Goal: Task Accomplishment & Management: Complete application form

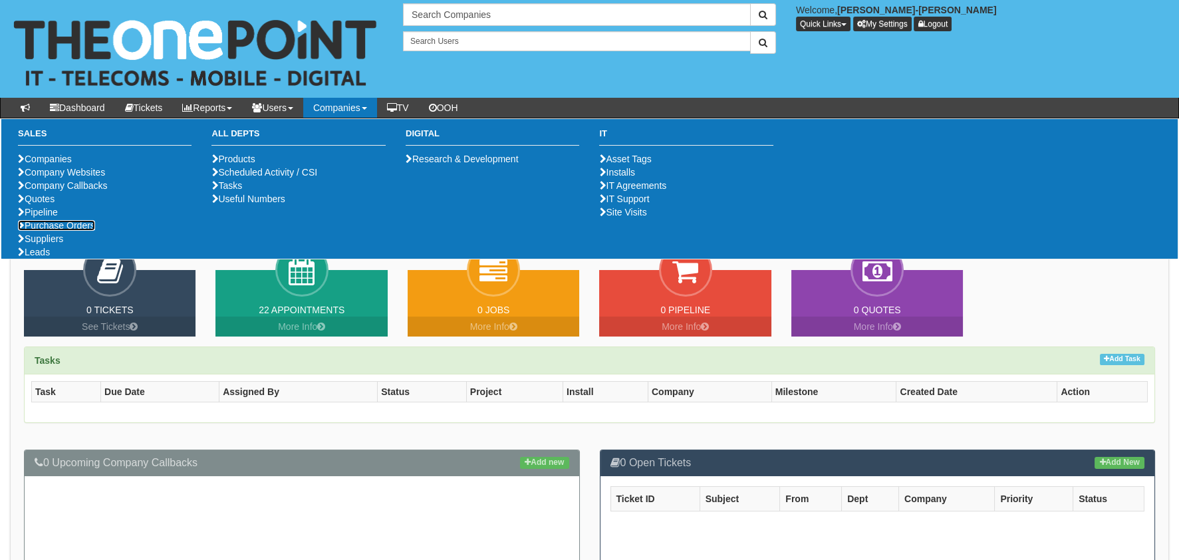
drag, startPoint x: 55, startPoint y: 273, endPoint x: 199, endPoint y: 338, distance: 157.7
click at [55, 231] on link "Purchase Orders" at bounding box center [56, 225] width 77 height 11
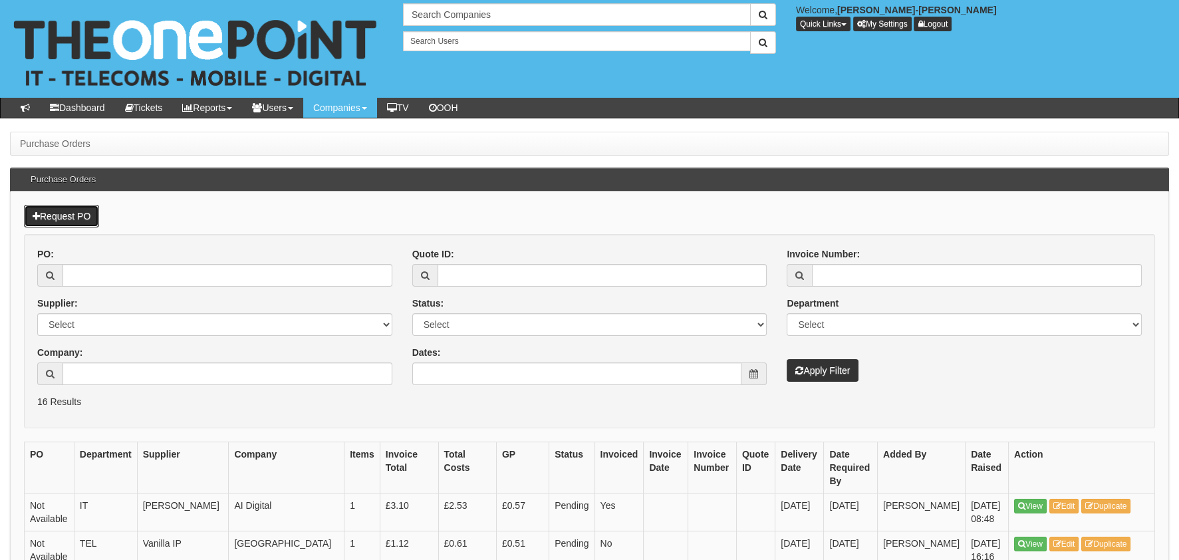
click at [85, 216] on link "Request PO" at bounding box center [61, 216] width 75 height 23
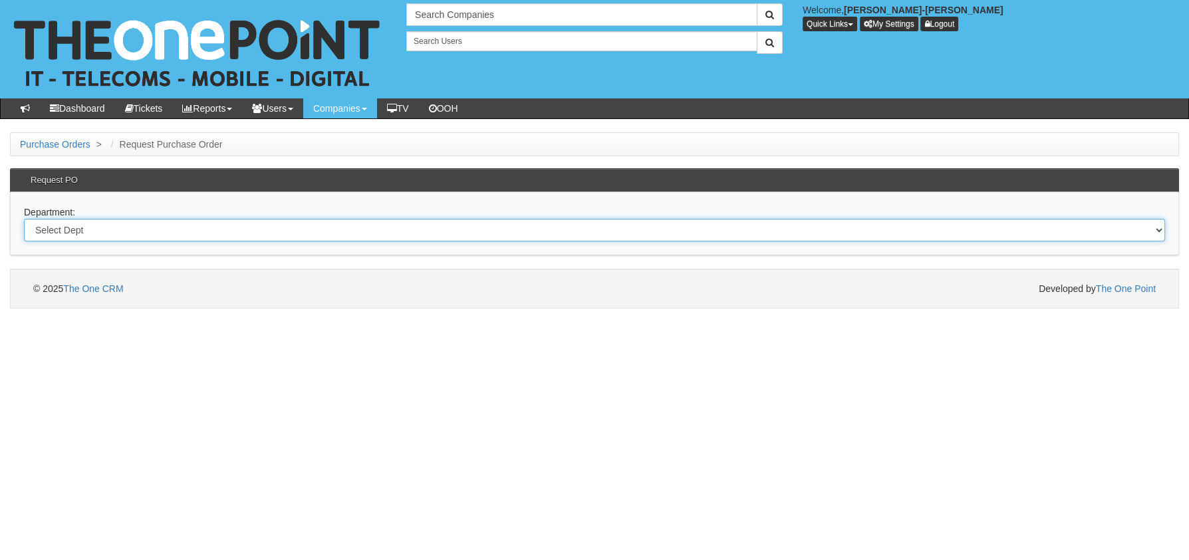
drag, startPoint x: 90, startPoint y: 231, endPoint x: 88, endPoint y: 241, distance: 10.2
click at [90, 231] on select "Select Dept Digital Internal IT Mobiles Marketing Telecoms" at bounding box center [594, 230] width 1141 height 23
select select "?pipeID=&dept=MOB"
click at [24, 219] on select "Select Dept Digital Internal IT Mobiles Marketing Telecoms" at bounding box center [594, 230] width 1141 height 23
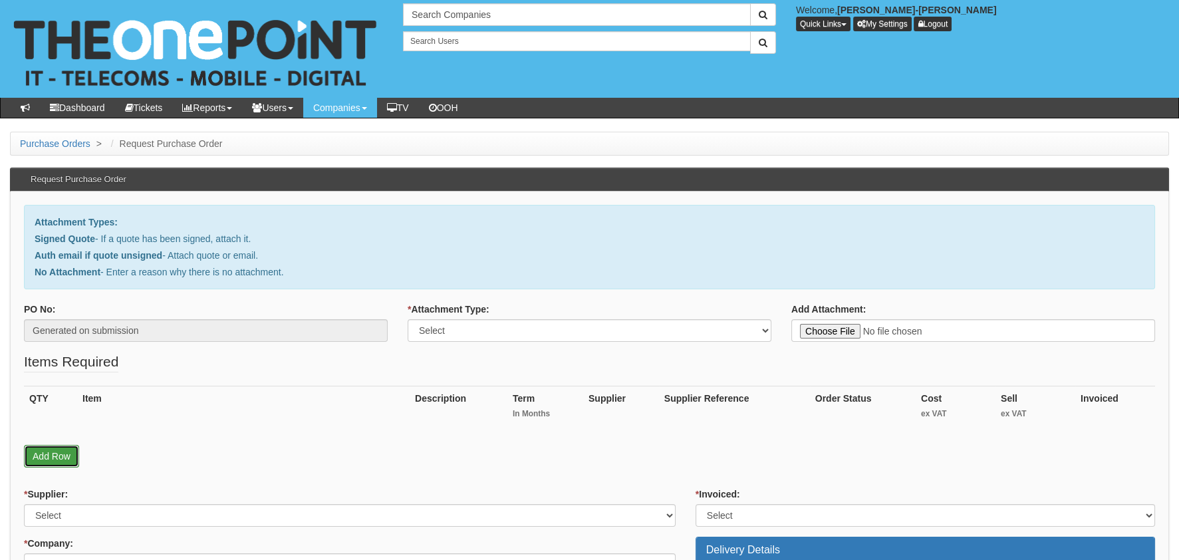
click at [56, 449] on link "Add Row" at bounding box center [51, 456] width 55 height 23
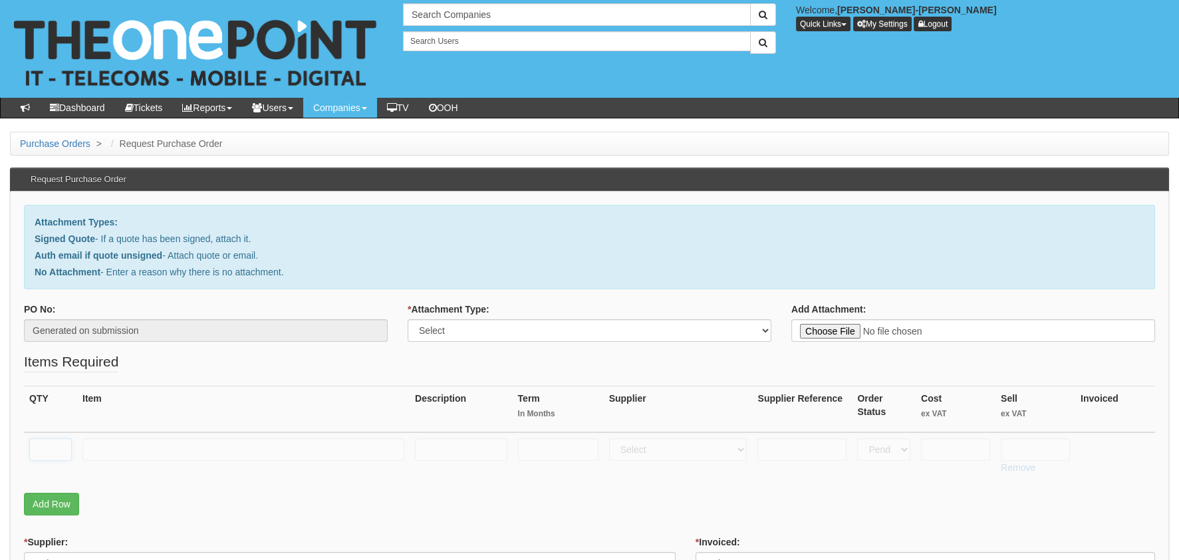
click at [54, 439] on input "text" at bounding box center [50, 449] width 43 height 23
type input "1"
click at [124, 445] on input "text" at bounding box center [243, 449] width 322 height 23
type input "r"
type input "RM DELIVERY"
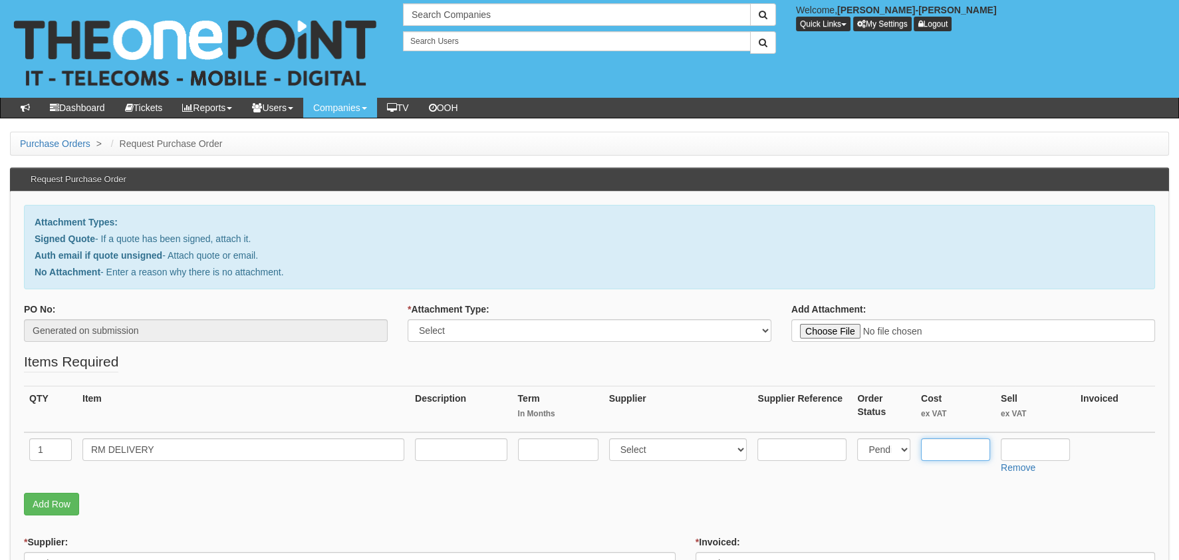
click at [955, 441] on input "text" at bounding box center [955, 449] width 69 height 23
type input "."
type input "3.00"
click at [1026, 443] on input "text" at bounding box center [1034, 449] width 69 height 23
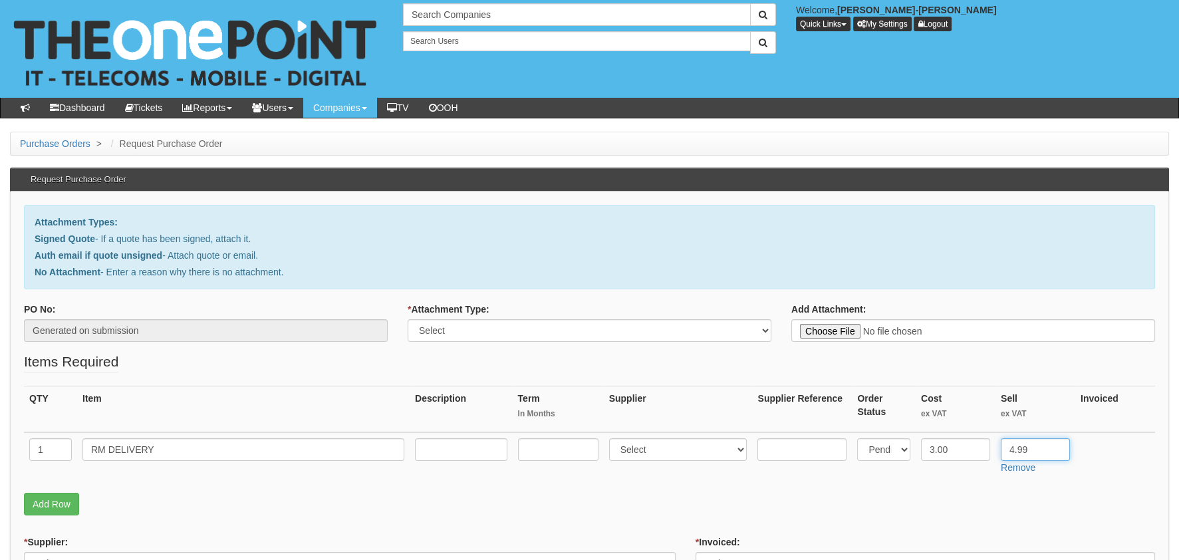
type input "4.99"
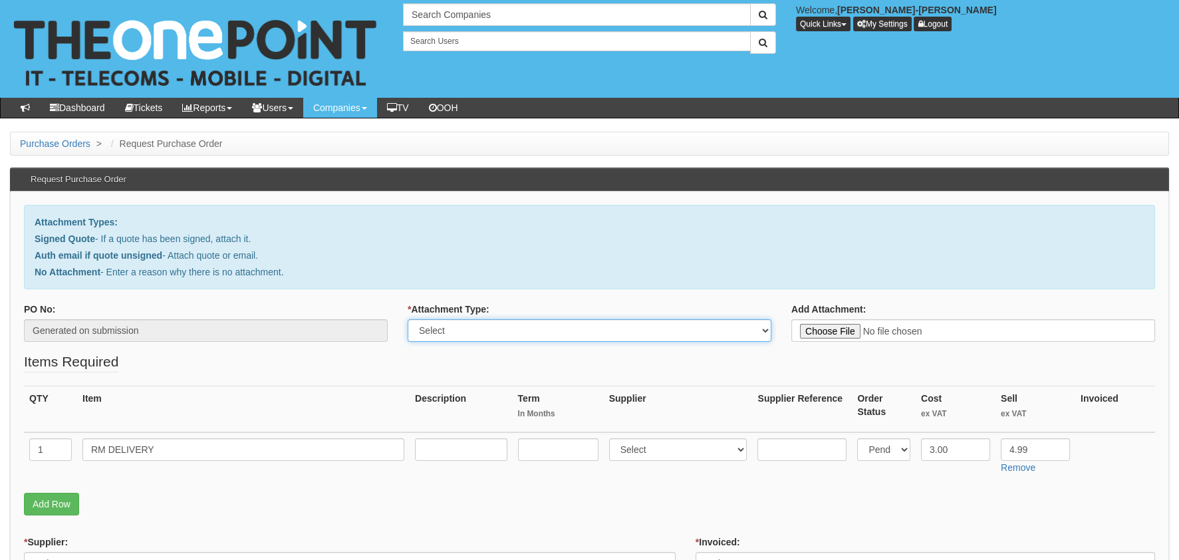
click at [501, 328] on select "Select Signed Quote Auth email with quote if unsigned No Attachment" at bounding box center [590, 330] width 364 height 23
click at [408, 319] on select "Select Signed Quote Auth email with quote if unsigned No Attachment" at bounding box center [590, 330] width 364 height 23
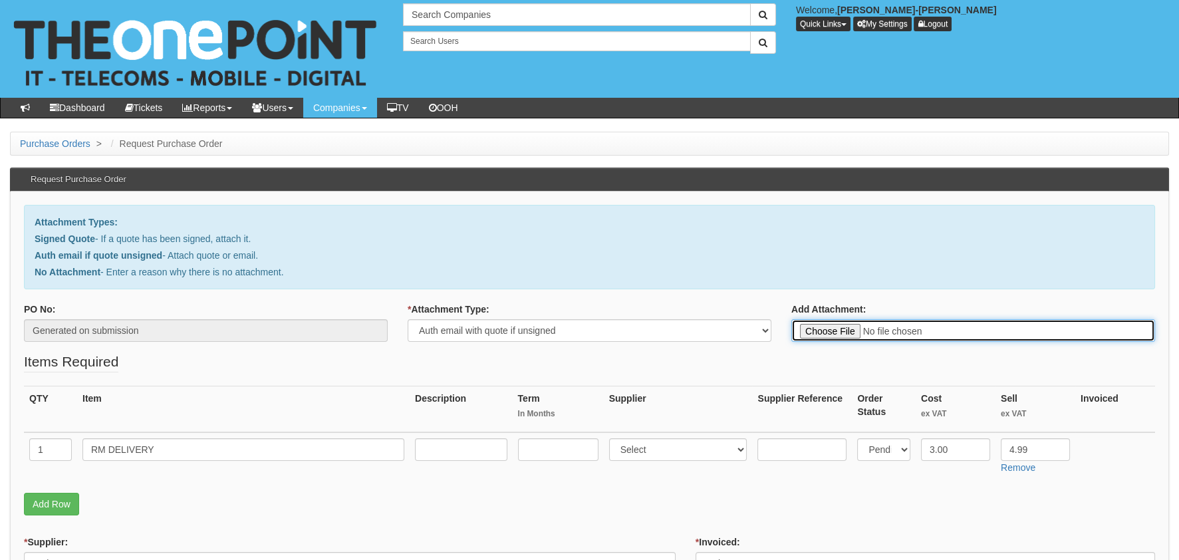
click at [864, 332] on input "Add Attachment:" at bounding box center [973, 330] width 364 height 23
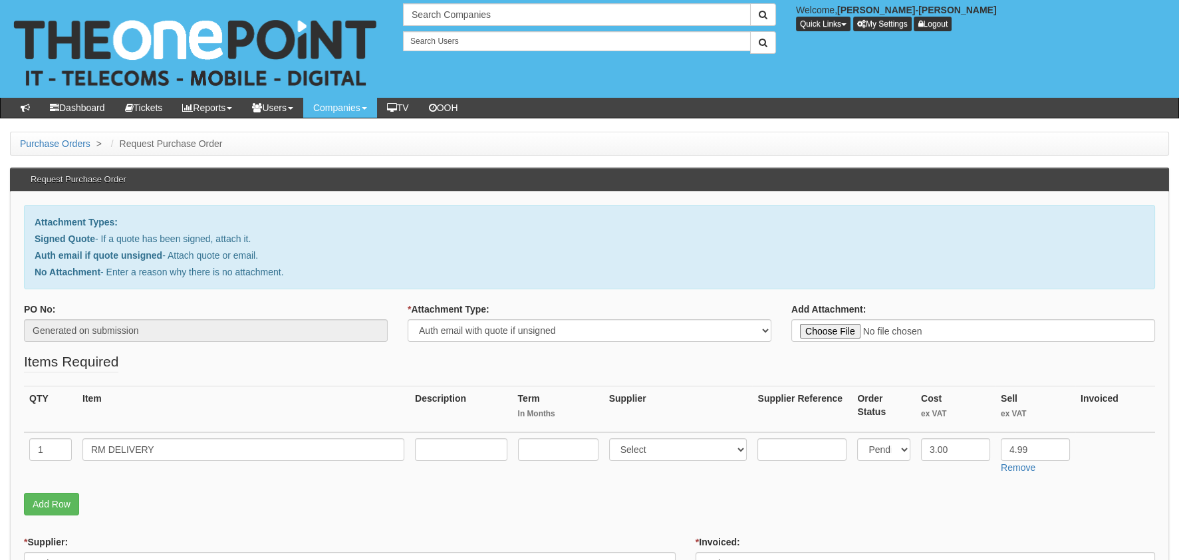
click at [513, 318] on div "* Attachment Type: Select Signed Quote Auth email with quote if unsigned No Att…" at bounding box center [590, 321] width 364 height 39
click at [510, 329] on select "Select Signed Quote Auth email with quote if unsigned No Attachment" at bounding box center [590, 330] width 364 height 23
select select "No Attachment"
click at [408, 319] on select "Select Signed Quote Auth email with quote if unsigned No Attachment" at bounding box center [590, 330] width 364 height 23
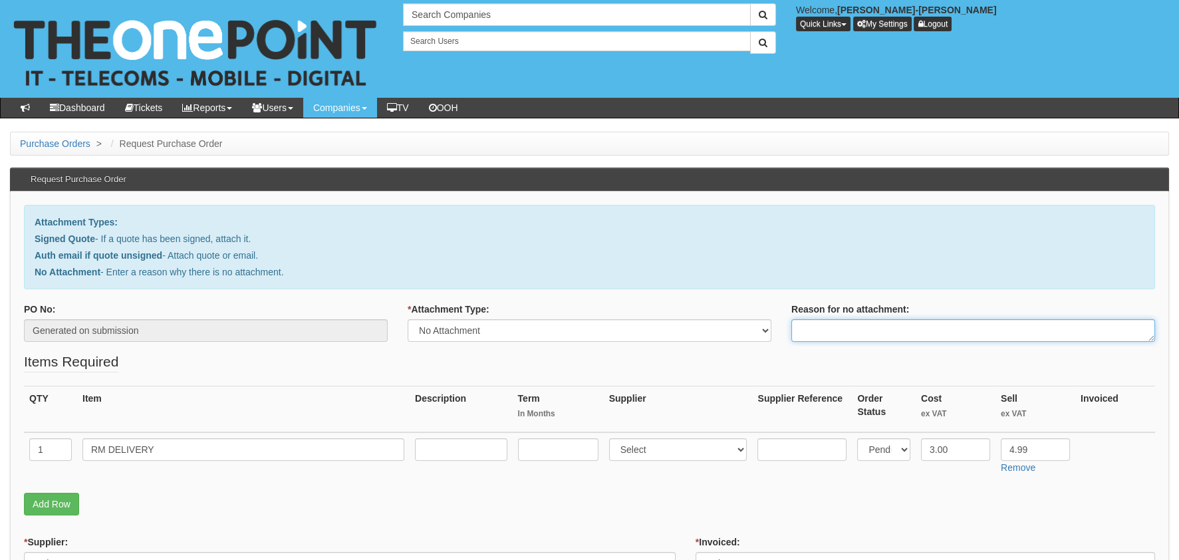
click at [839, 333] on textarea "Reason for no attachment:" at bounding box center [973, 330] width 364 height 23
paste textarea "422181"
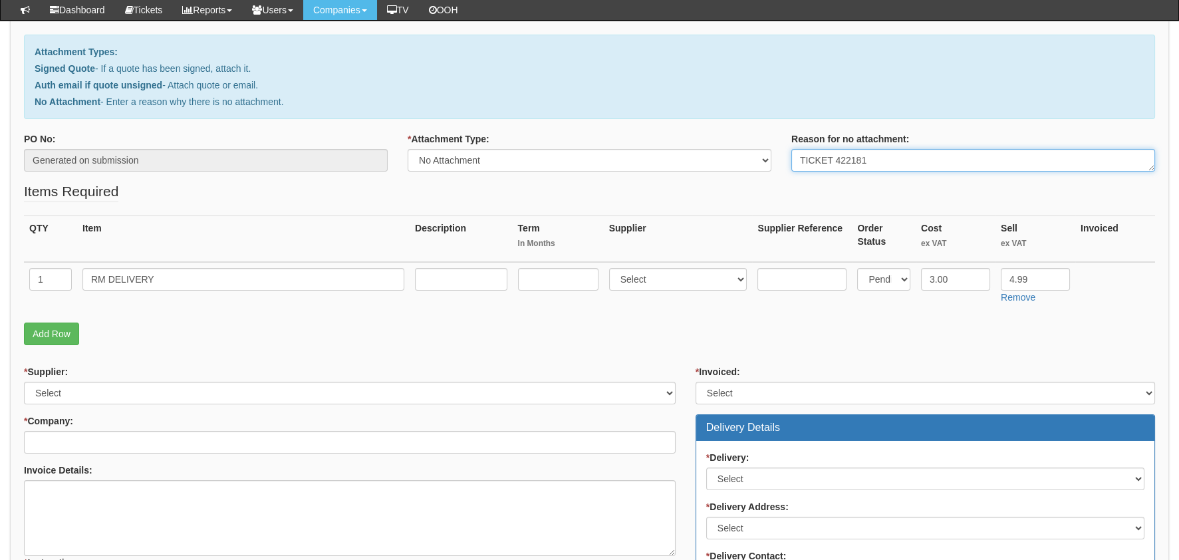
scroll to position [199, 0]
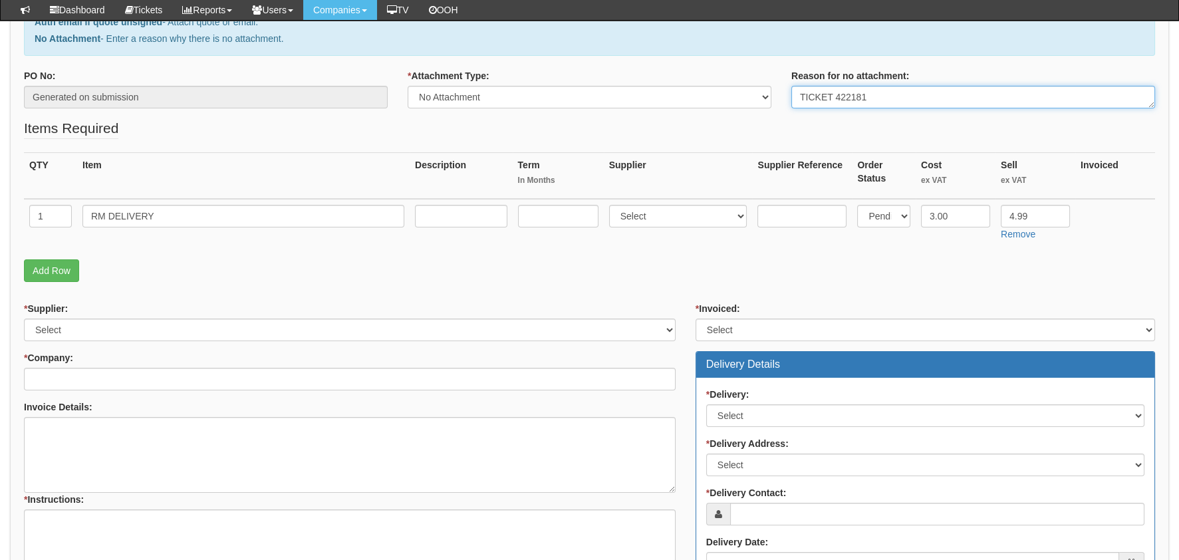
type textarea "TICKET 422181"
click at [68, 328] on select "Select 123 REG.co.uk 1Password 3 4Gon AA Jones Electric Ltd Abzorb Access Group…" at bounding box center [349, 329] width 651 height 23
select select "124"
click at [24, 318] on select "Select 123 REG.co.uk 1Password 3 4Gon AA Jones Electric Ltd Abzorb Access Group…" at bounding box center [349, 329] width 651 height 23
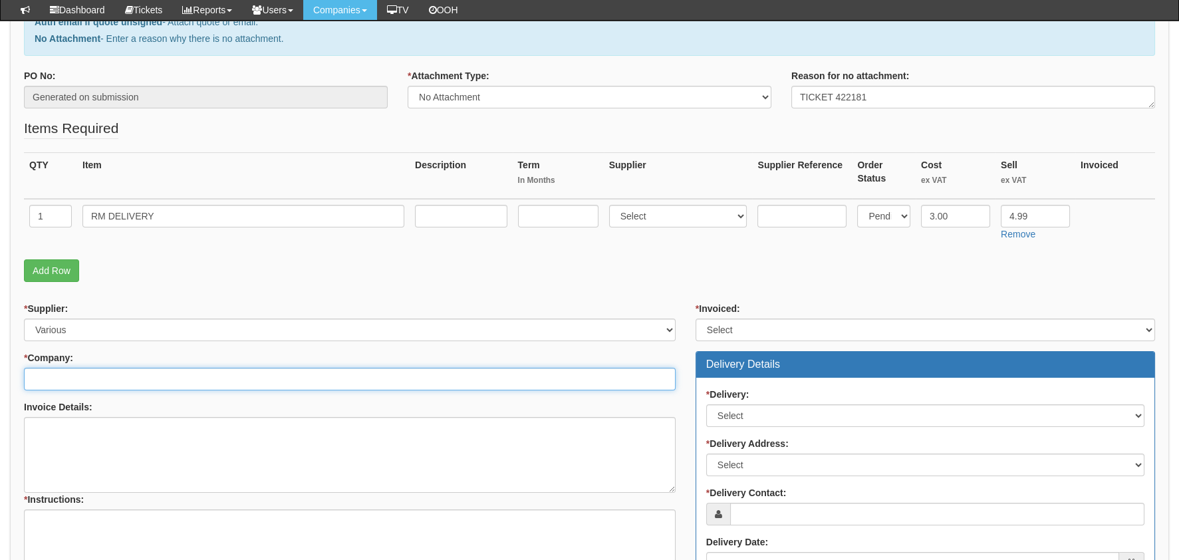
click at [121, 380] on input "* Company:" at bounding box center [349, 379] width 651 height 23
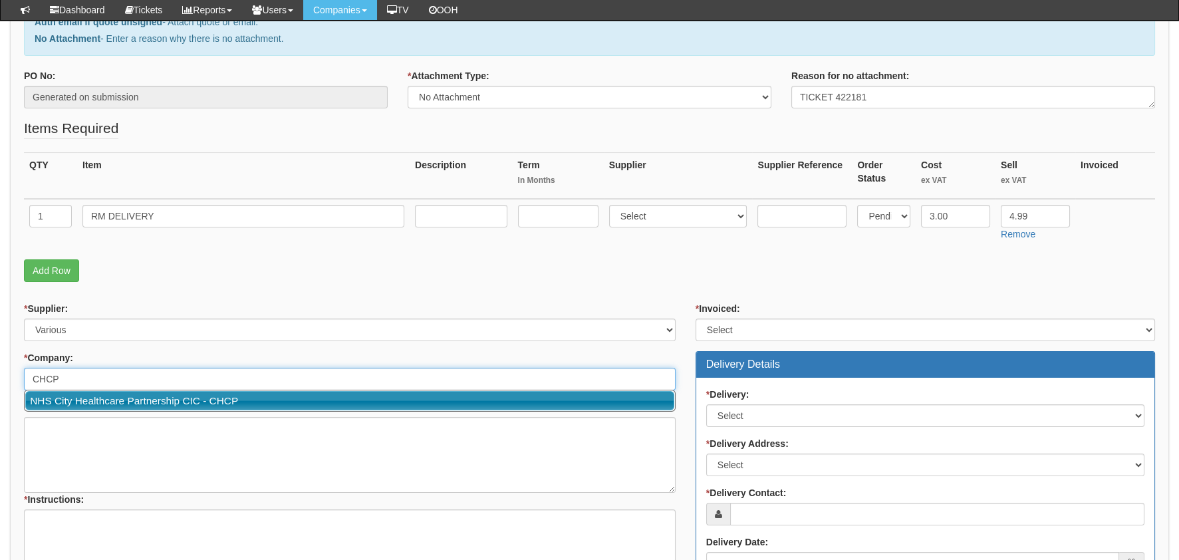
click at [149, 399] on link "NHS City Healthcare Partnership CIC - CHCP" at bounding box center [349, 400] width 649 height 19
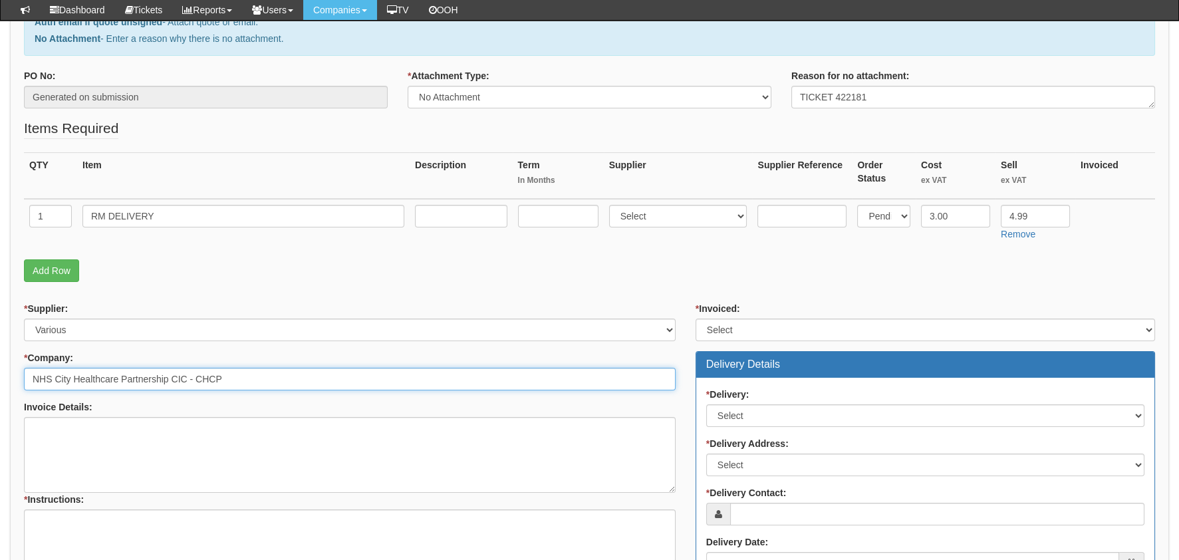
type input "NHS City Healthcare Partnership CIC - CHCP"
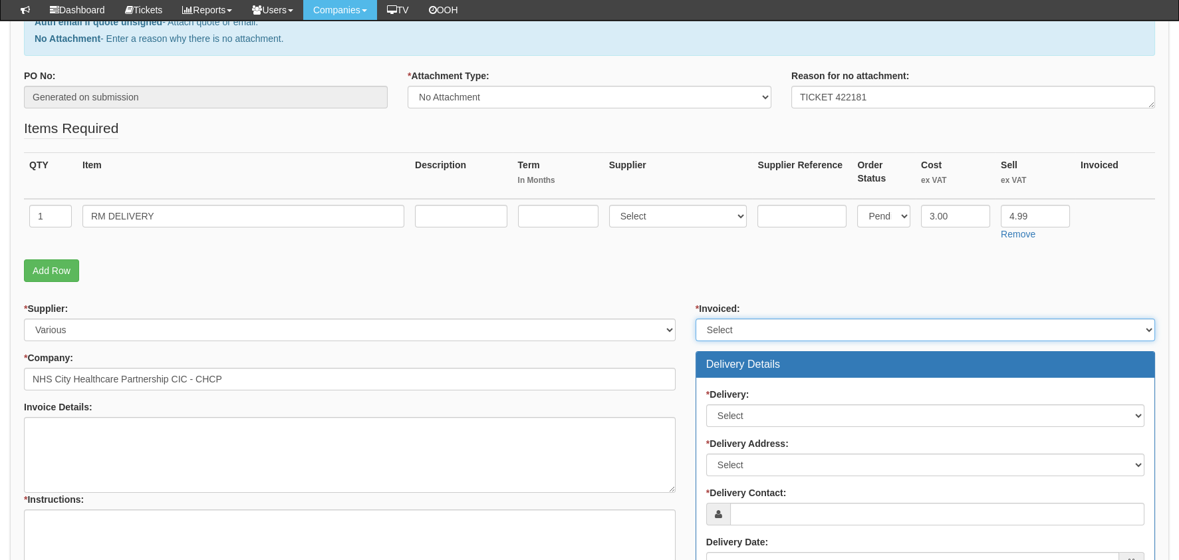
click at [741, 320] on select "Select Yes No N/A STB (part of order)" at bounding box center [924, 329] width 459 height 23
select select "2"
click at [695, 318] on select "Select Yes No N/A STB (part of order)" at bounding box center [924, 329] width 459 height 23
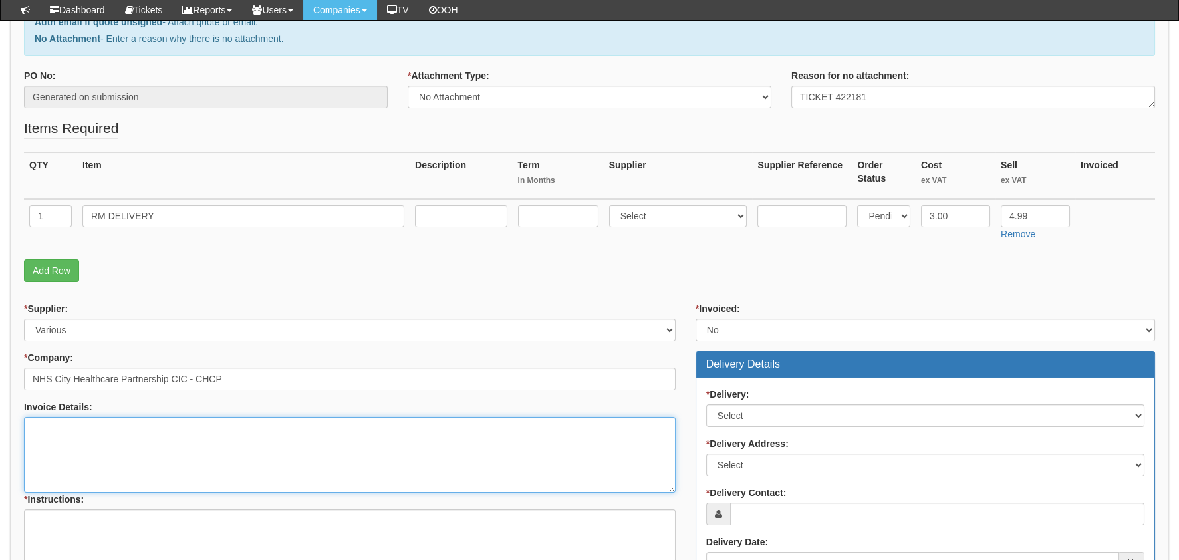
click at [197, 435] on textarea "Invoice Details:" at bounding box center [349, 455] width 651 height 76
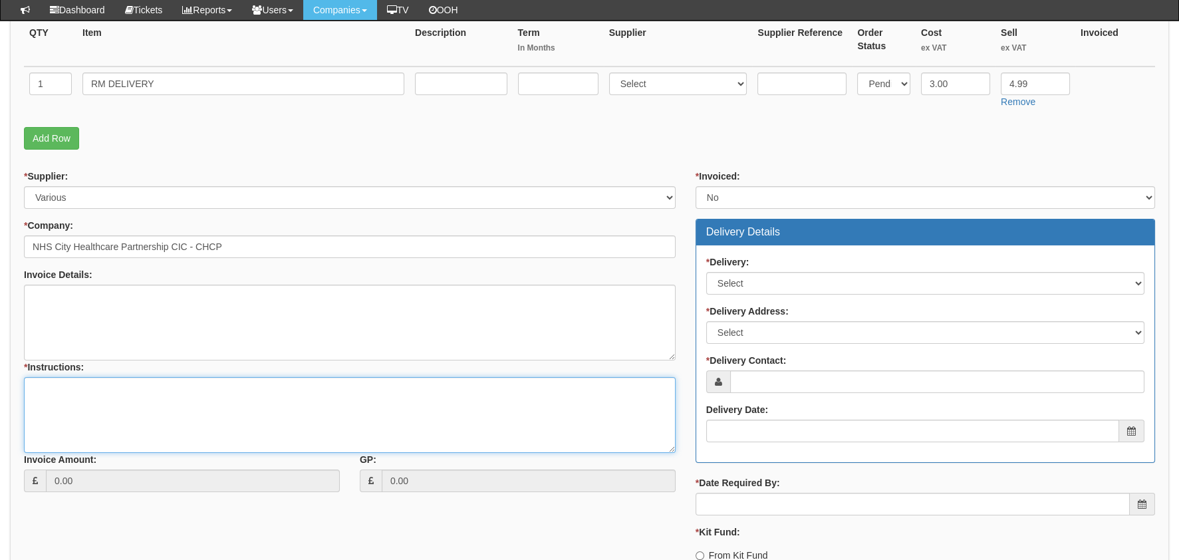
drag, startPoint x: 130, startPoint y: 408, endPoint x: 139, endPoint y: 411, distance: 9.3
click at [138, 406] on textarea "* Instructions:" at bounding box center [349, 415] width 651 height 76
drag, startPoint x: 237, startPoint y: 400, endPoint x: 281, endPoint y: 400, distance: 43.9
click at [241, 400] on textarea "* Instructions:" at bounding box center [349, 415] width 651 height 76
paste textarea "https://halo.theonepoint.co.uk/tickets?area=14&mainview=team&viewid=2&selid=40&…"
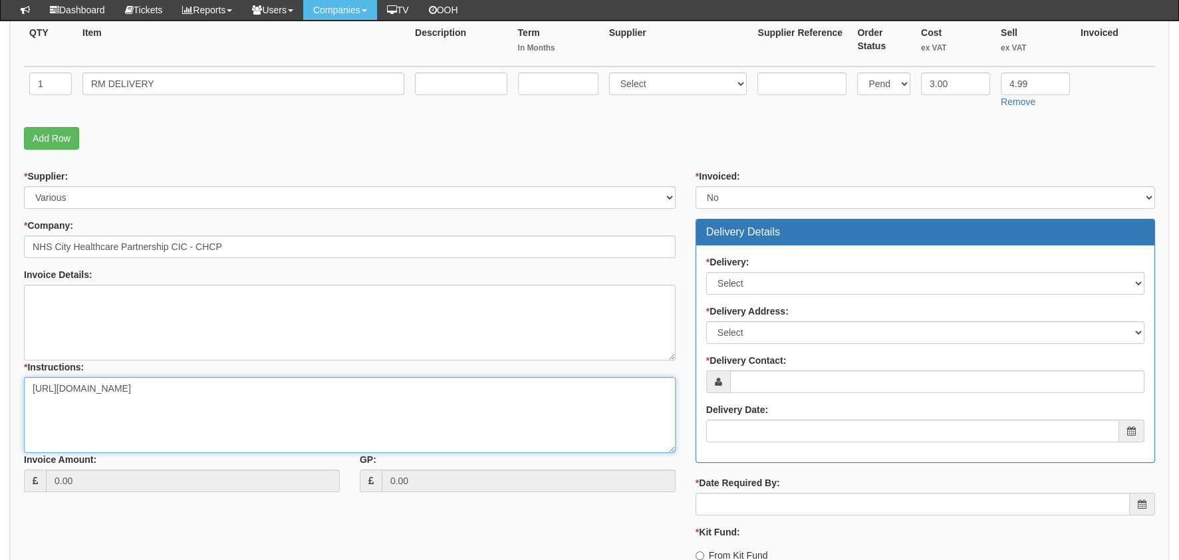
type textarea "https://halo.theonepoint.co.uk/tickets?area=14&mainview=team&viewid=2&selid=40&…"
click at [751, 273] on div "* Delivery: Select No Not Applicable Yes" at bounding box center [925, 274] width 438 height 39
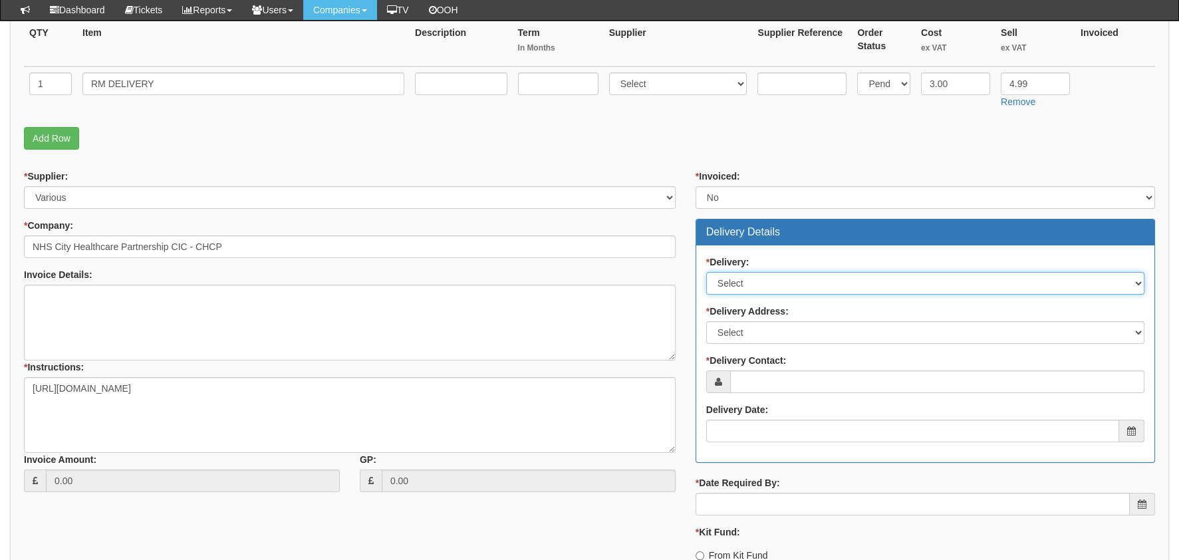
drag, startPoint x: 745, startPoint y: 275, endPoint x: 746, endPoint y: 294, distance: 19.3
click at [745, 275] on select "Select No Not Applicable Yes" at bounding box center [925, 283] width 438 height 23
select select "1"
click at [706, 272] on select "Select No Not Applicable Yes" at bounding box center [925, 283] width 438 height 23
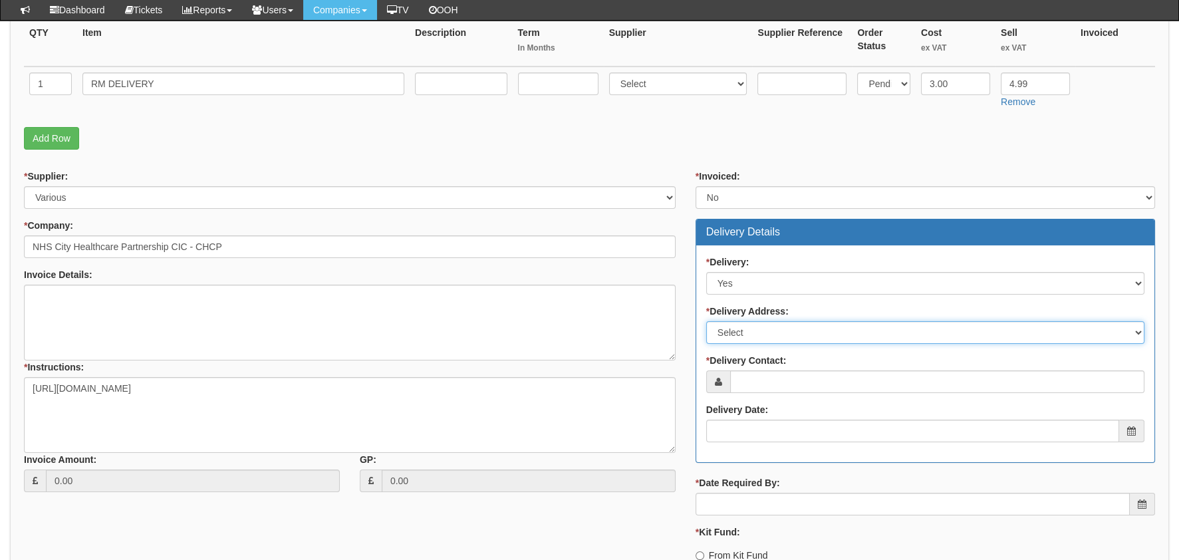
click at [766, 331] on select "Select Not Applicable Main Address - HU3 4AE Other" at bounding box center [925, 332] width 438 height 23
select select "other"
click at [706, 321] on select "Select Not Applicable Main Address - HU3 4AE Other" at bounding box center [925, 332] width 438 height 23
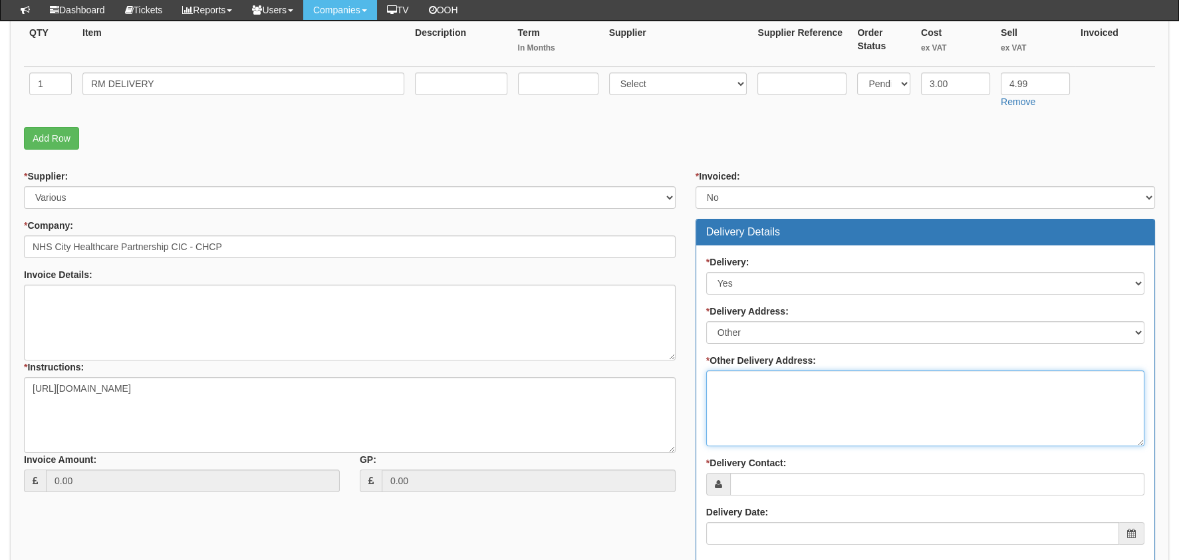
click at [798, 390] on textarea "* Other Delivery Address:" at bounding box center [925, 408] width 438 height 76
paste textarea "Destination: Miss Sonika Jalota, 30 Emelia Drive, Prescot, Merseyside, L34 1AX"
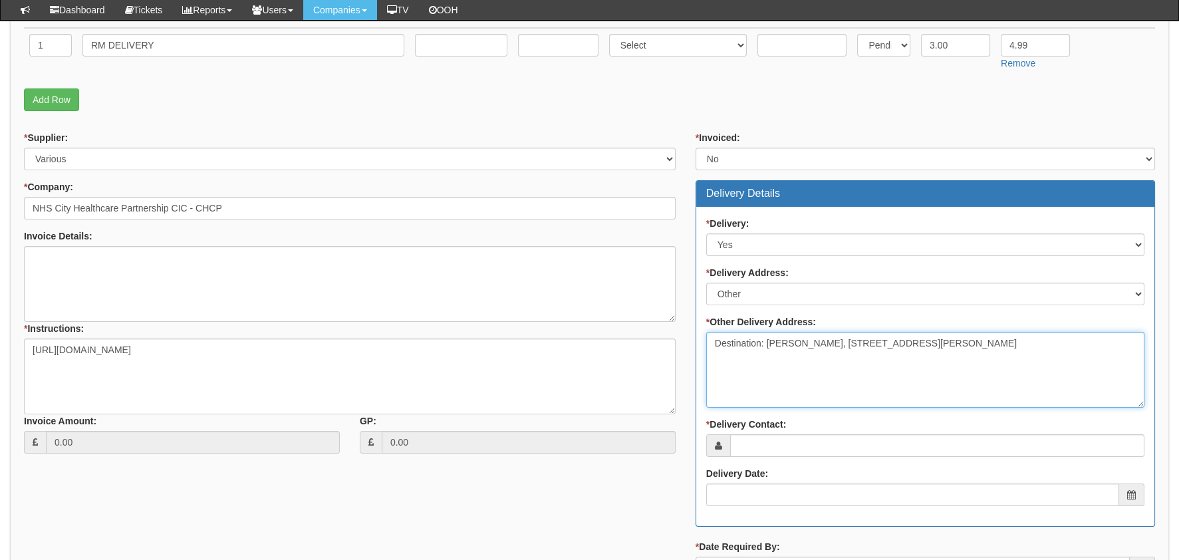
scroll to position [465, 0]
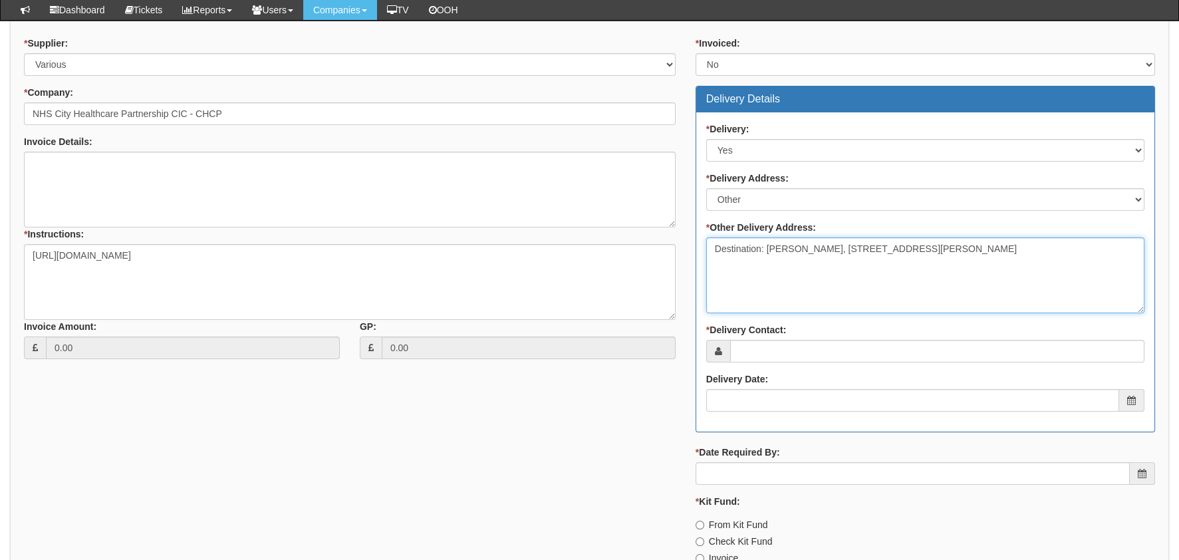
drag, startPoint x: 765, startPoint y: 247, endPoint x: 843, endPoint y: 249, distance: 77.8
click at [844, 246] on textarea "Destination: Miss Sonika Jalota, 30 Emelia Drive, Prescot, Merseyside, L34 1AX" at bounding box center [925, 275] width 438 height 76
type textarea "Destination: Miss Sonika Jalota, 30 Emelia Drive, Prescot, Merseyside, L34 1AX"
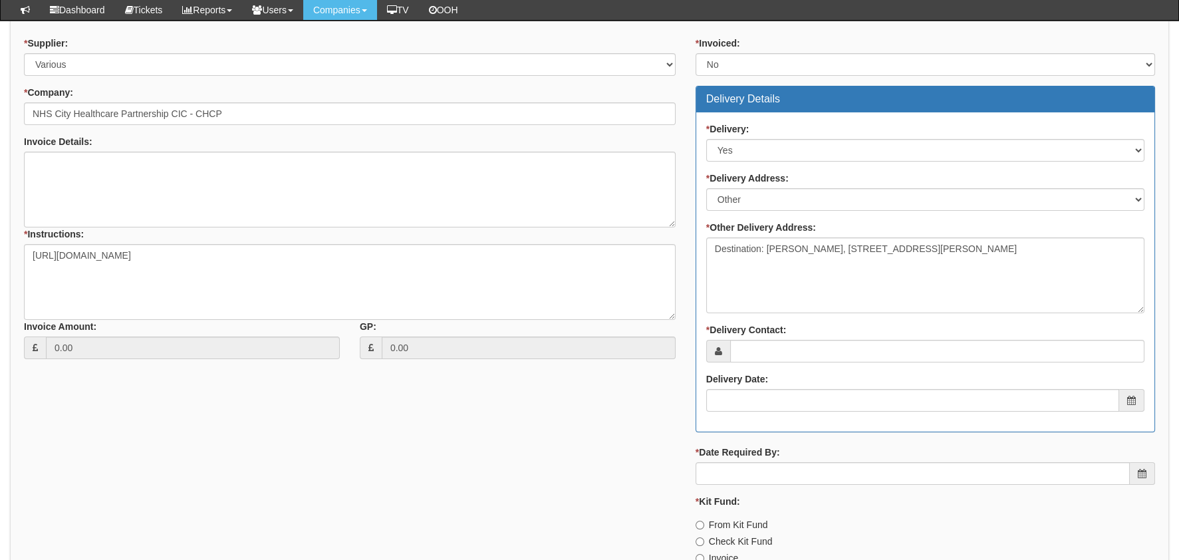
click at [971, 365] on div "* Delivery: Select No Not Applicable Yes * Delivery Address: Select Not Applica…" at bounding box center [925, 271] width 458 height 319
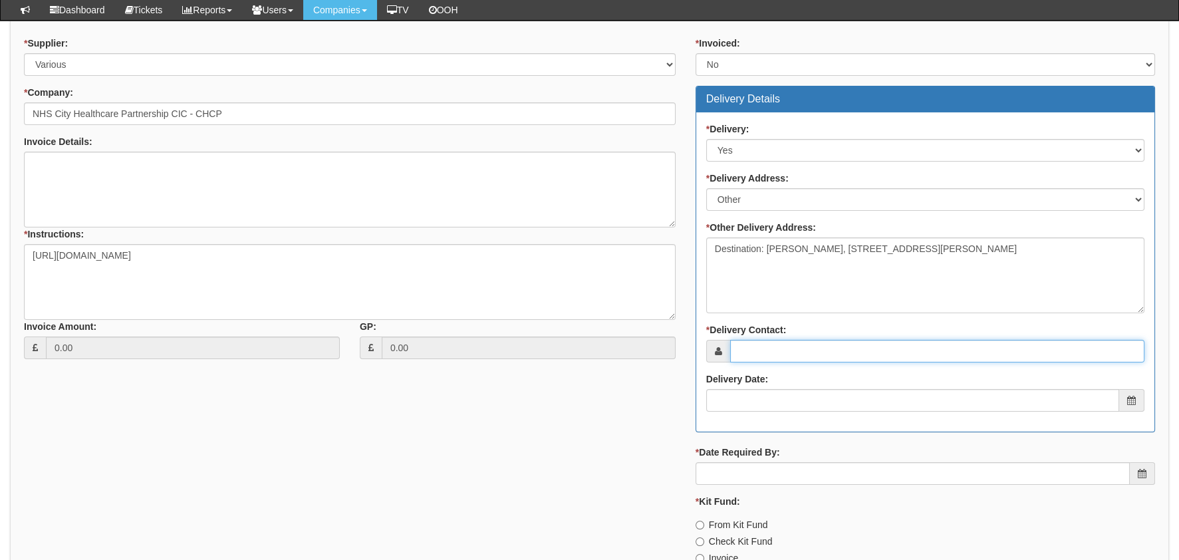
click at [961, 350] on input "* Delivery Contact:" at bounding box center [937, 351] width 414 height 23
paste input "Miss Sonika Jalota"
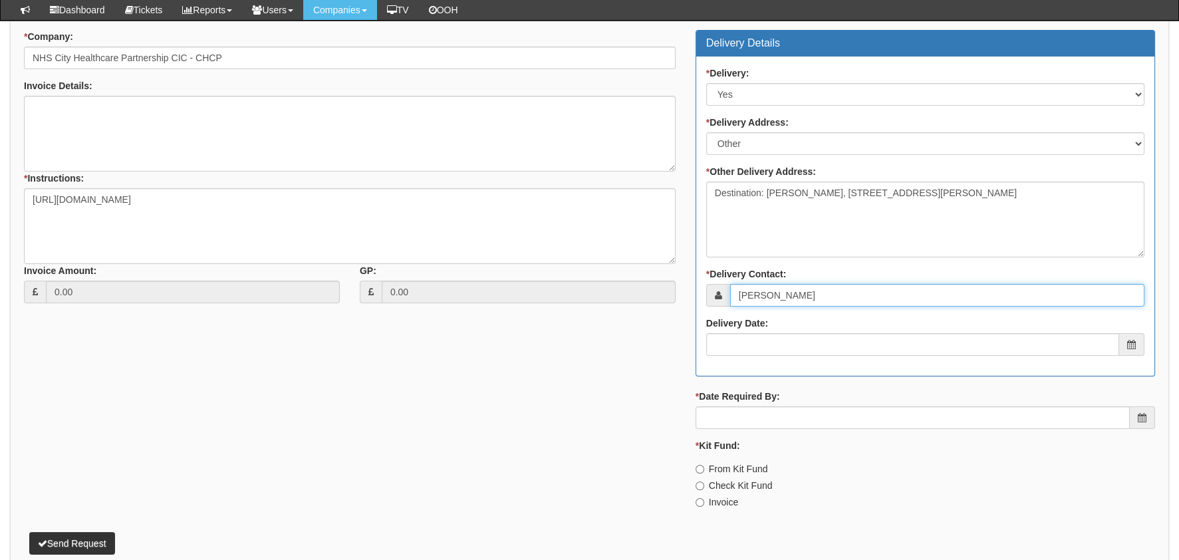
scroll to position [587, 0]
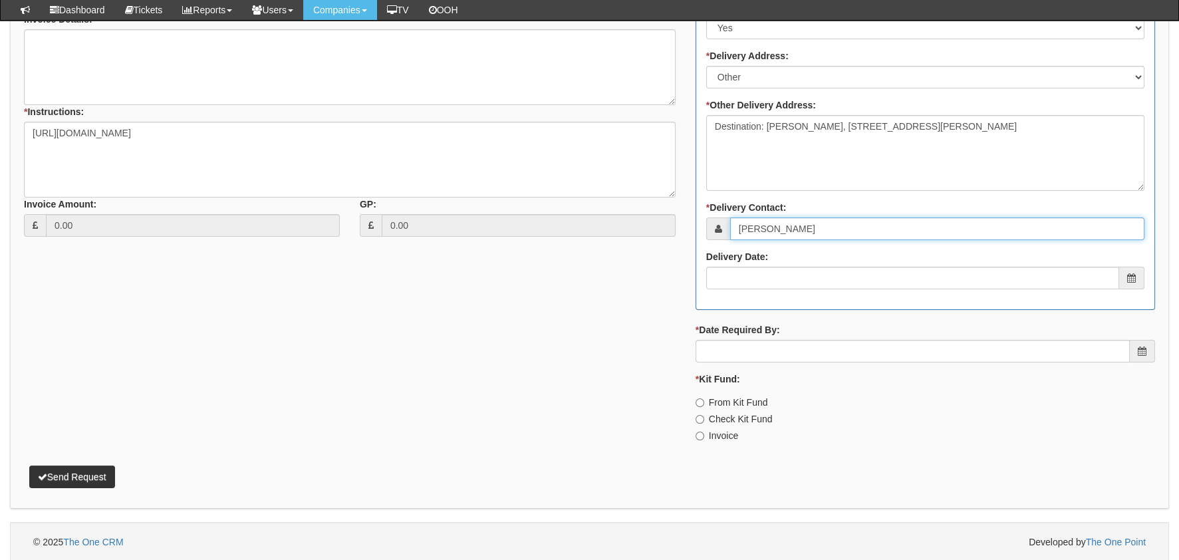
type input "Miss Sonika Jalota"
click at [784, 329] on div "* Date Required By:" at bounding box center [924, 342] width 459 height 39
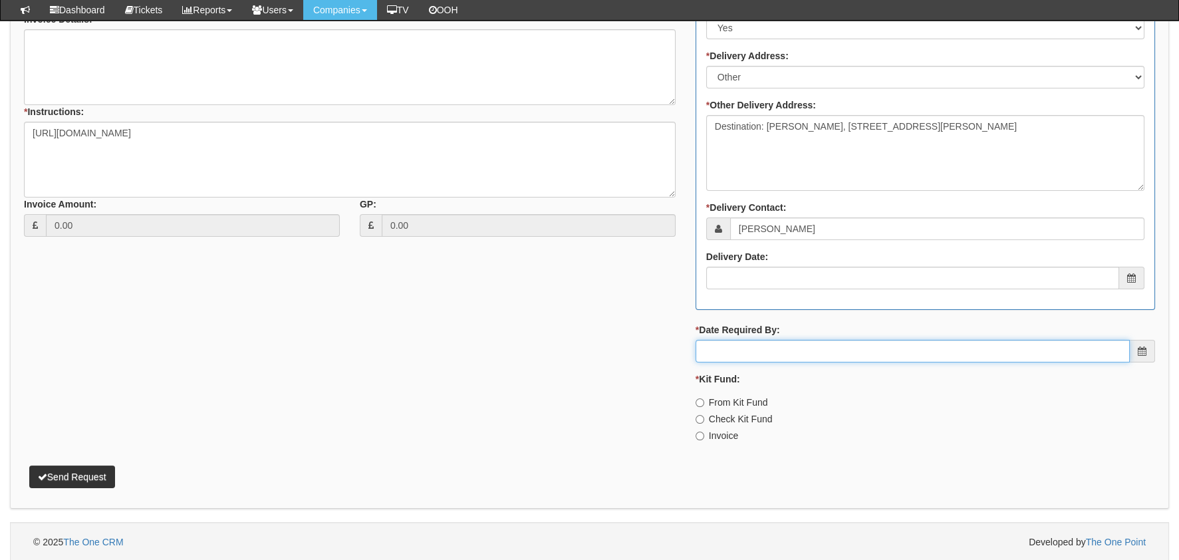
click at [784, 340] on input "* Date Required By:" at bounding box center [912, 351] width 434 height 23
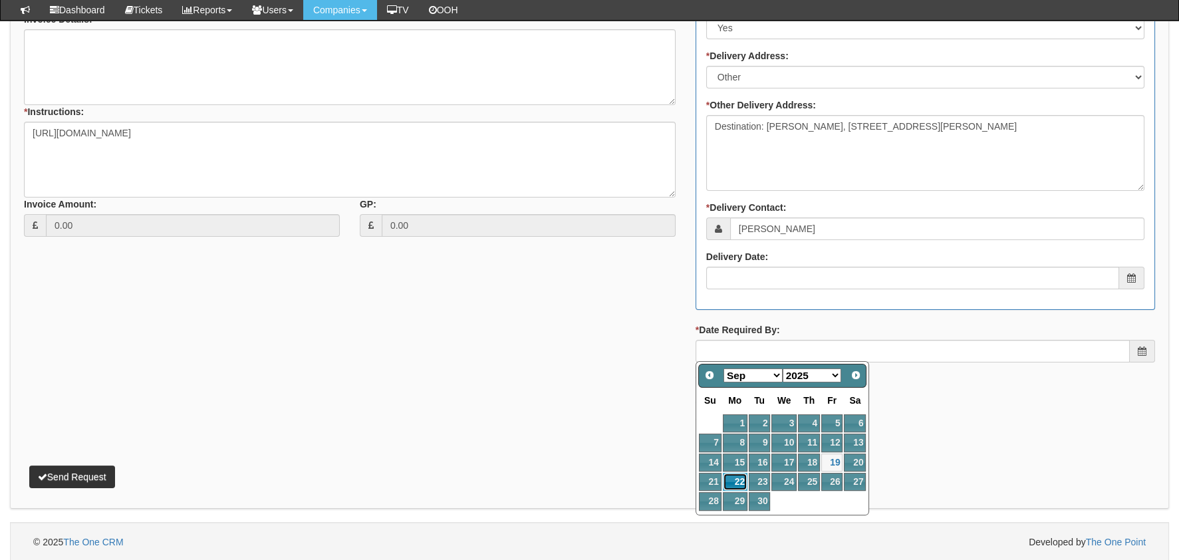
drag, startPoint x: 740, startPoint y: 480, endPoint x: 740, endPoint y: 471, distance: 8.6
click at [740, 480] on link "22" at bounding box center [735, 482] width 25 height 18
type input "2025-09-22"
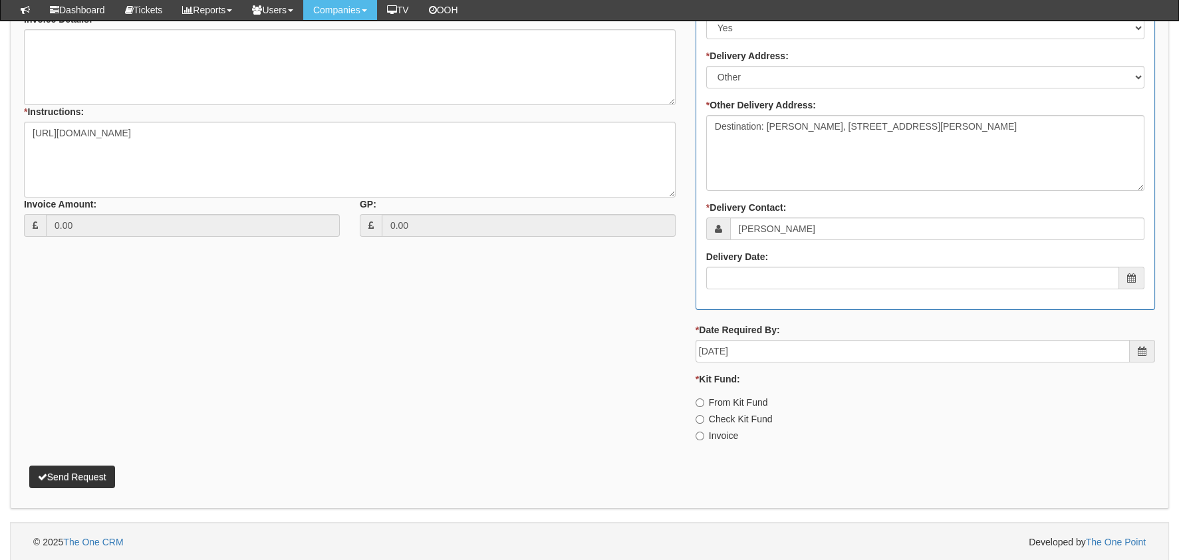
click at [723, 435] on label "Invoice" at bounding box center [716, 435] width 43 height 13
click at [704, 435] on input "Invoice" at bounding box center [699, 435] width 9 height 9
radio input "true"
click at [70, 469] on button "Send Request" at bounding box center [72, 476] width 86 height 23
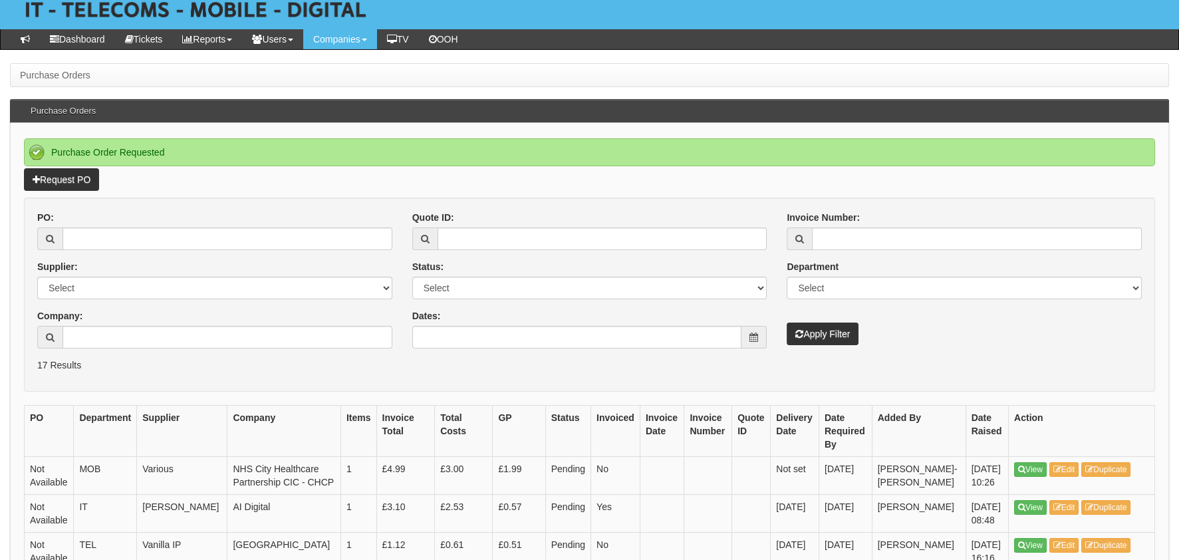
scroll to position [265, 0]
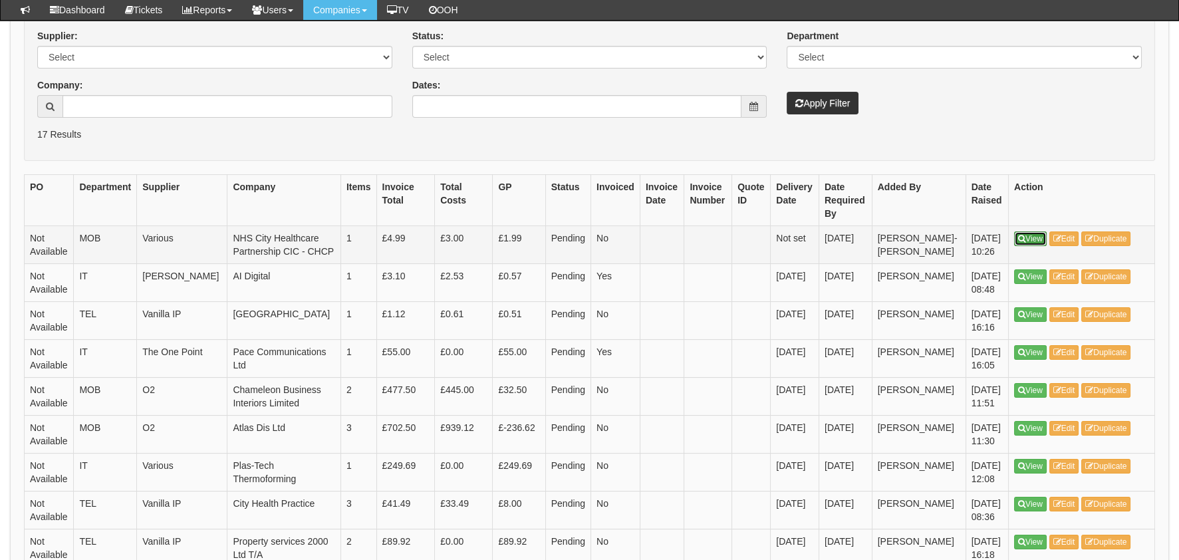
click at [1017, 233] on link "View" at bounding box center [1030, 238] width 33 height 15
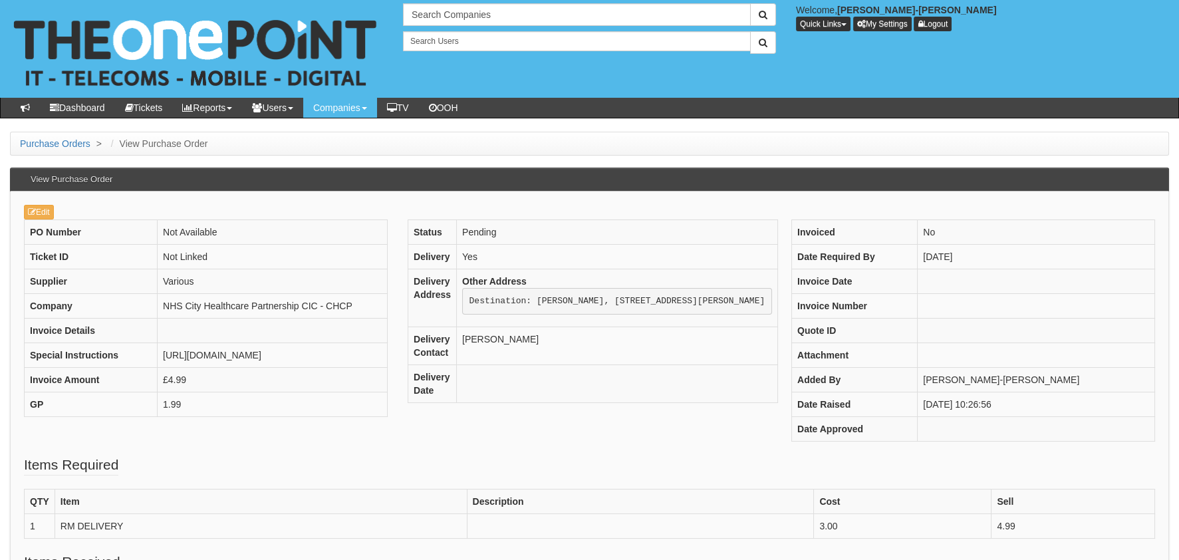
click at [623, 434] on div "PO Number Not Available Ticket ID Not Linked Supplier Various Company NHS City …" at bounding box center [589, 336] width 1151 height 235
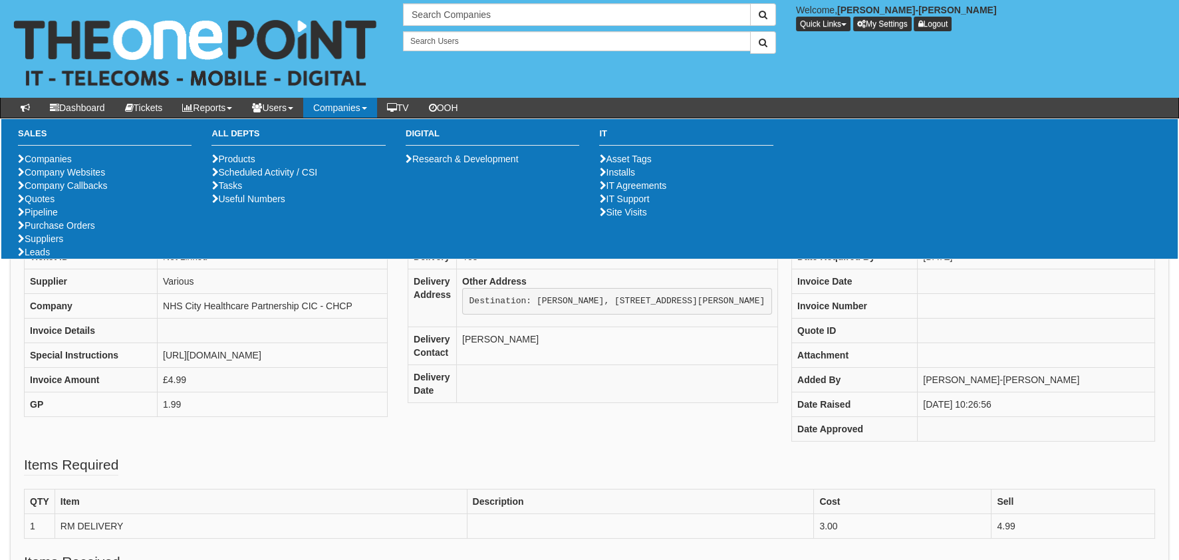
click at [76, 259] on ul "Companies Company Websites Company Callbacks Quotes Pipeline Purchase Orders Su…" at bounding box center [105, 205] width 174 height 106
drag, startPoint x: 76, startPoint y: 266, endPoint x: 53, endPoint y: 272, distance: 24.7
click at [51, 231] on link "Purchase Orders" at bounding box center [56, 225] width 77 height 11
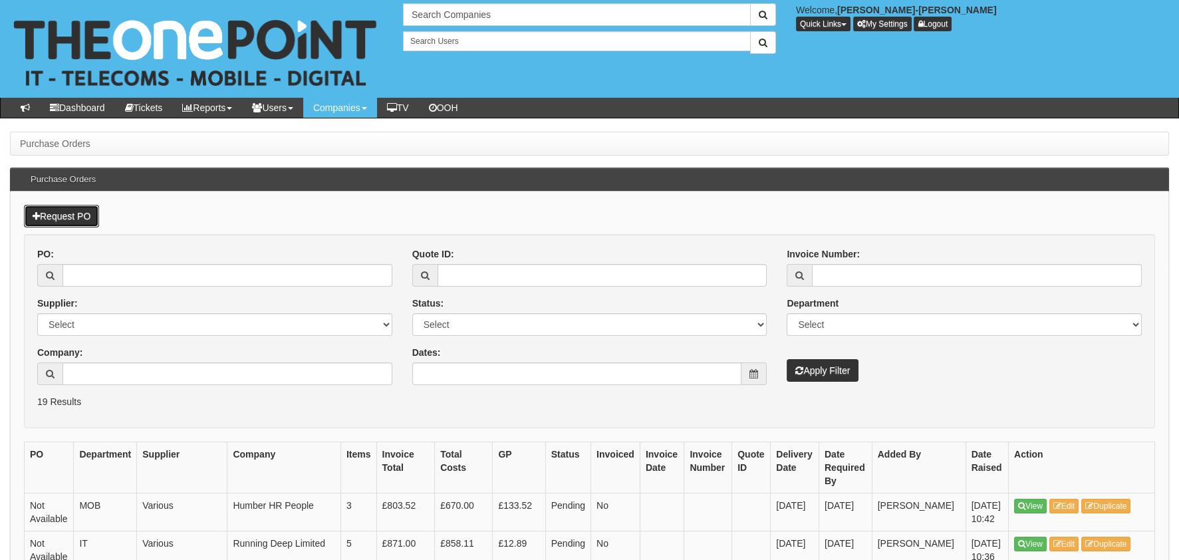
click at [99, 219] on link "Request PO" at bounding box center [61, 216] width 75 height 23
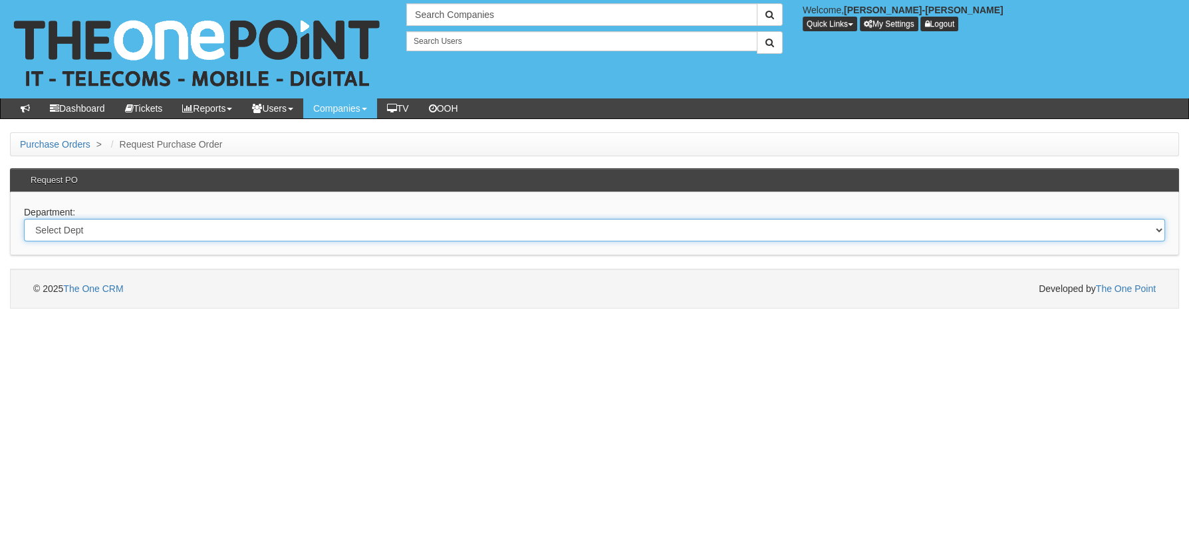
click at [94, 231] on select "Select Dept Digital Internal IT Mobiles Marketing Telecoms" at bounding box center [594, 230] width 1141 height 23
select select "?pipeID=&dept=MOB"
click at [24, 219] on select "Select Dept Digital Internal IT Mobiles Marketing Telecoms" at bounding box center [594, 230] width 1141 height 23
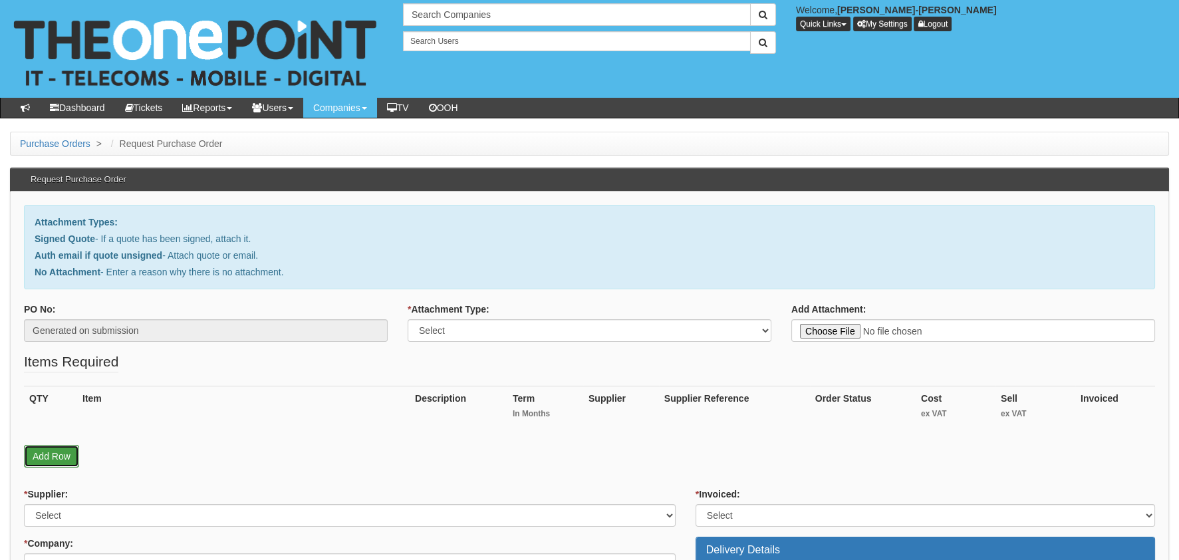
click at [45, 463] on link "Add Row" at bounding box center [51, 456] width 55 height 23
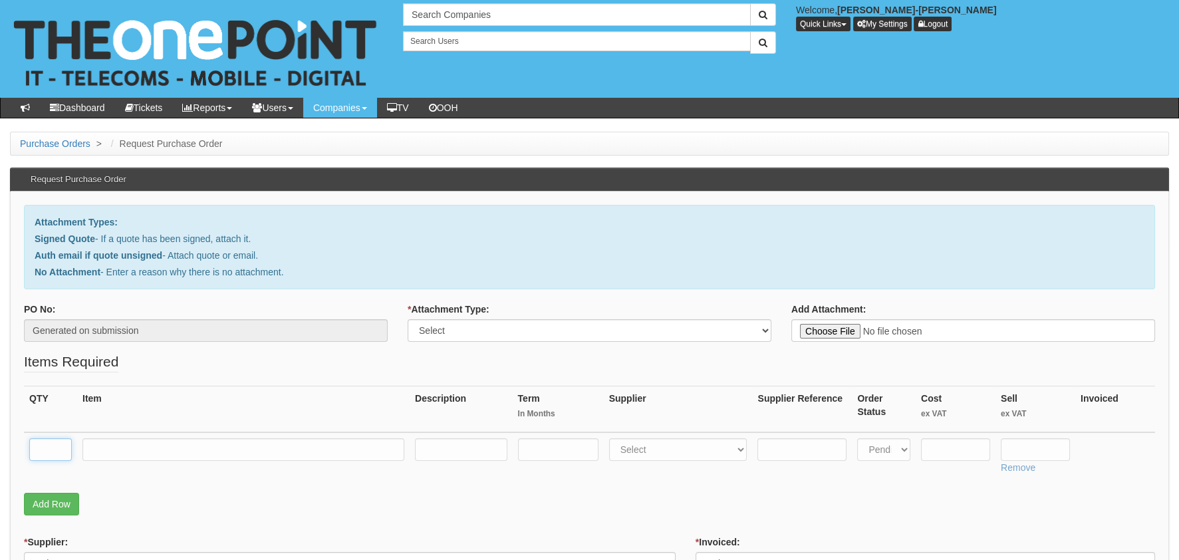
click at [47, 445] on input "text" at bounding box center [50, 449] width 43 height 23
type input "1"
click at [133, 434] on td at bounding box center [243, 455] width 332 height 47
click at [130, 443] on input "text" at bounding box center [243, 449] width 322 height 23
type input "RM DELIVERY"
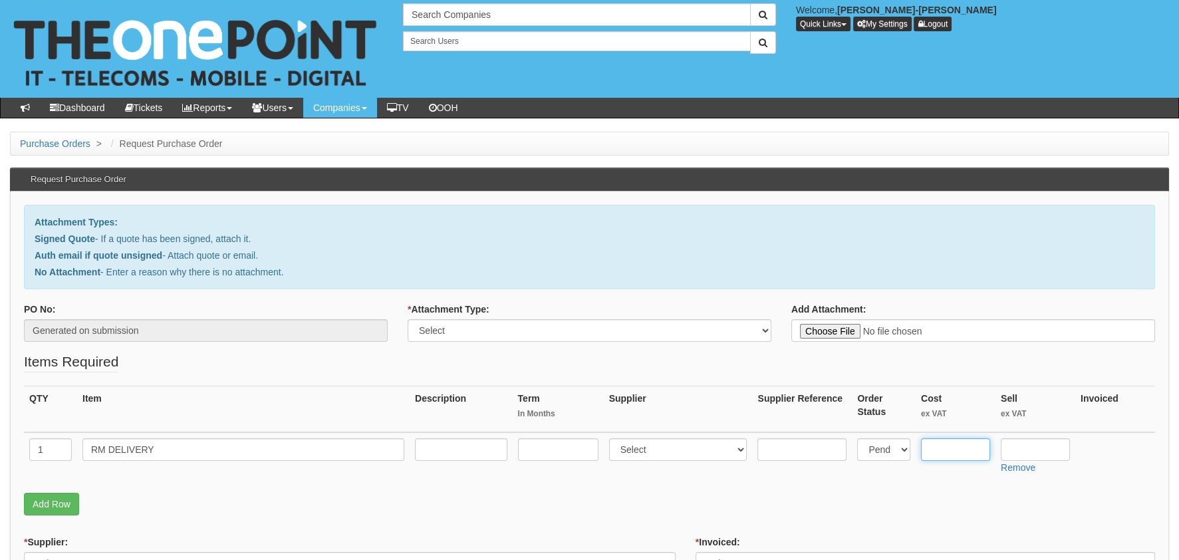
click at [954, 447] on input "text" at bounding box center [955, 449] width 69 height 23
type input "3.75"
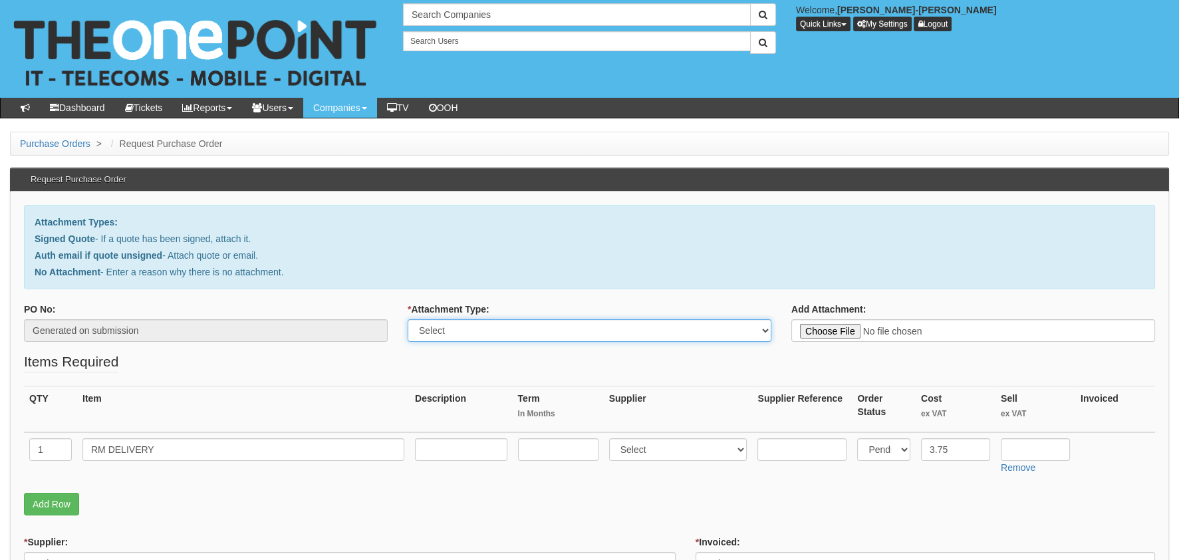
click at [577, 338] on select "Select Signed Quote Auth email with quote if unsigned No Attachment" at bounding box center [590, 330] width 364 height 23
select select "No Attachment"
click at [408, 319] on select "Select Signed Quote Auth email with quote if unsigned No Attachment" at bounding box center [590, 330] width 364 height 23
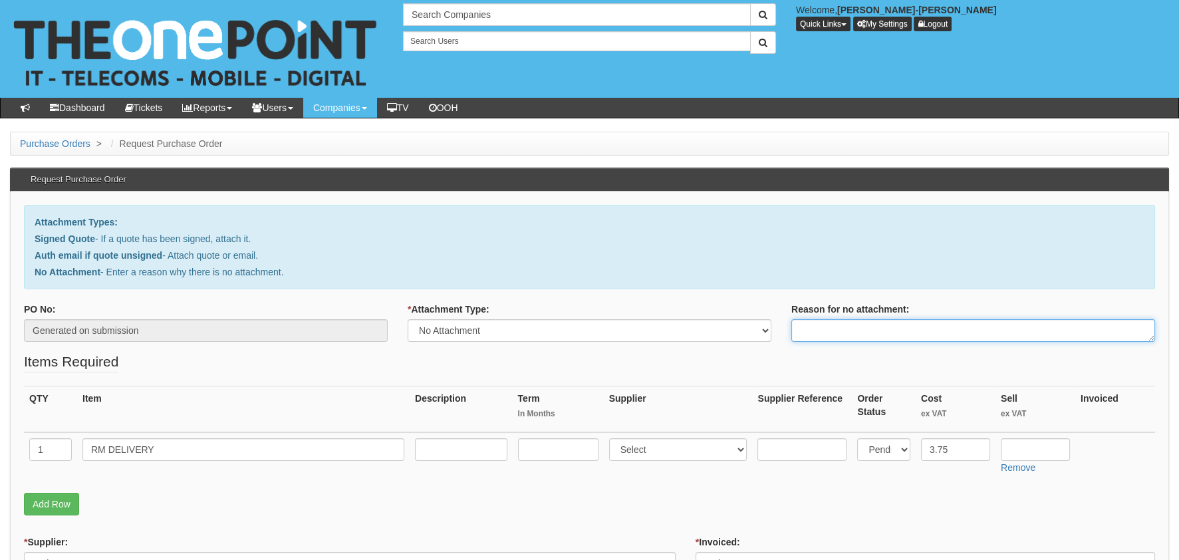
click at [926, 332] on textarea "Reason for no attachment:" at bounding box center [973, 330] width 364 height 23
paste textarea "[URL][DOMAIN_NAME]"
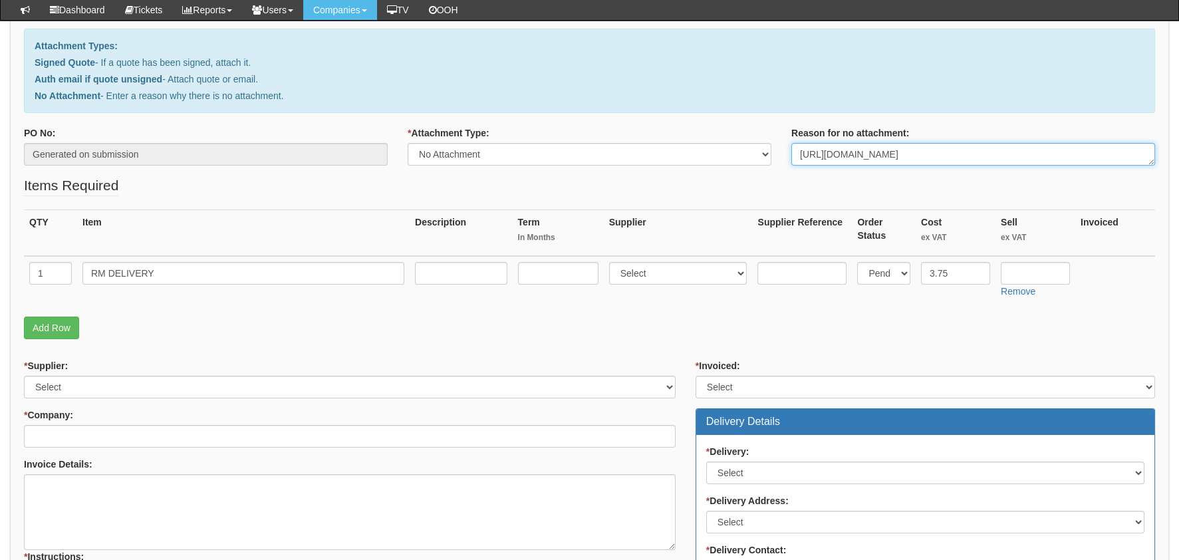
scroll to position [265, 0]
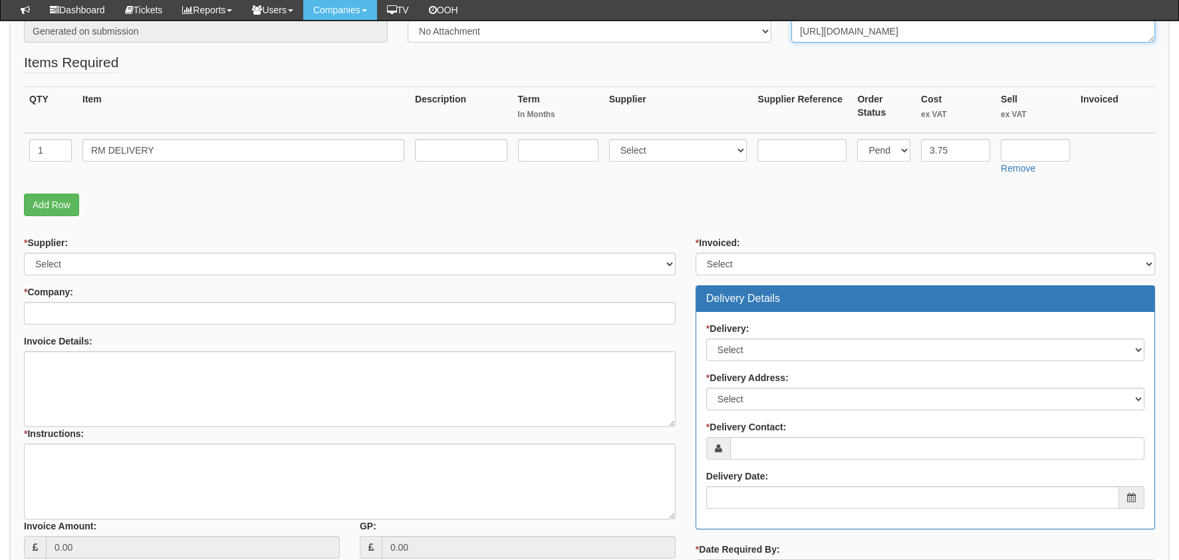
type textarea "[URL][DOMAIN_NAME]"
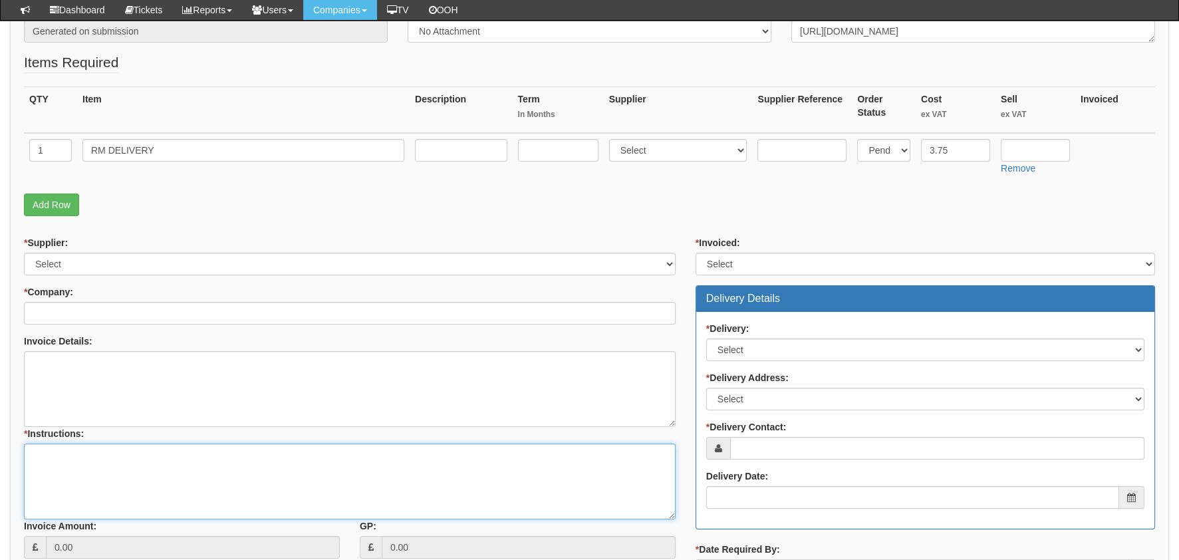
click at [33, 472] on textarea "* Instructions:" at bounding box center [349, 481] width 651 height 76
paste textarea "[URL][DOMAIN_NAME]"
type textarea "[URL][DOMAIN_NAME]"
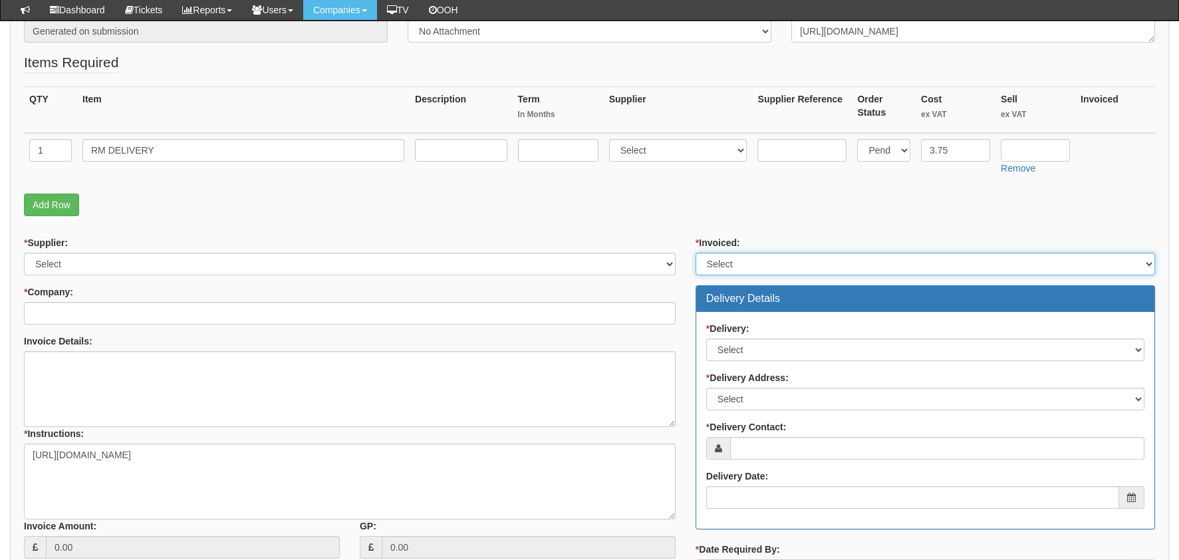
drag, startPoint x: 763, startPoint y: 253, endPoint x: 762, endPoint y: 274, distance: 20.6
click at [763, 253] on select "Select Yes No N/A STB (part of order)" at bounding box center [924, 264] width 459 height 23
select select "2"
click at [695, 253] on select "Select Yes No N/A STB (part of order)" at bounding box center [924, 264] width 459 height 23
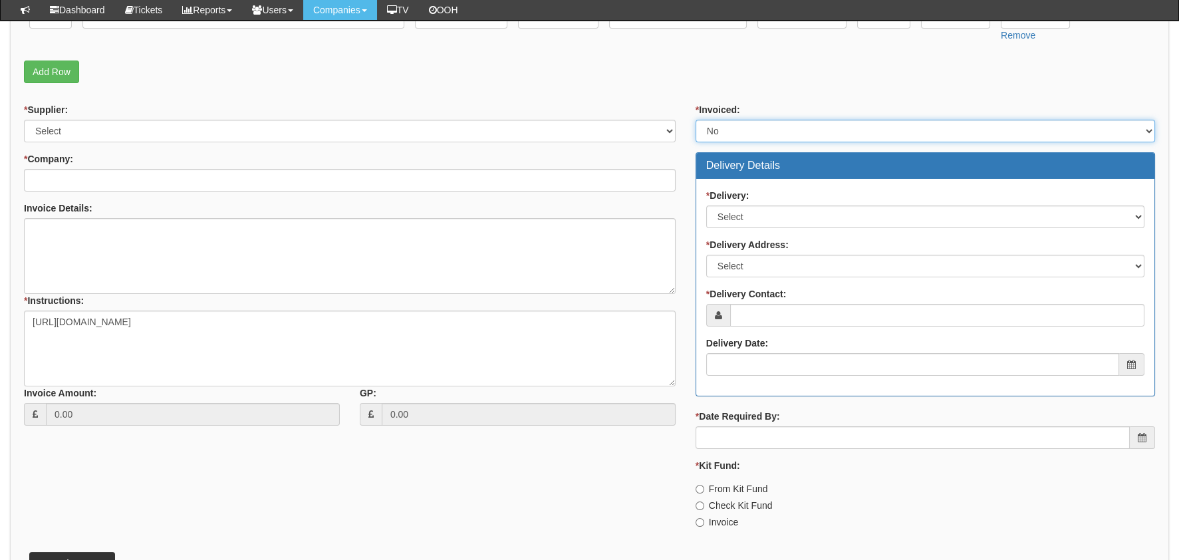
scroll to position [399, 0]
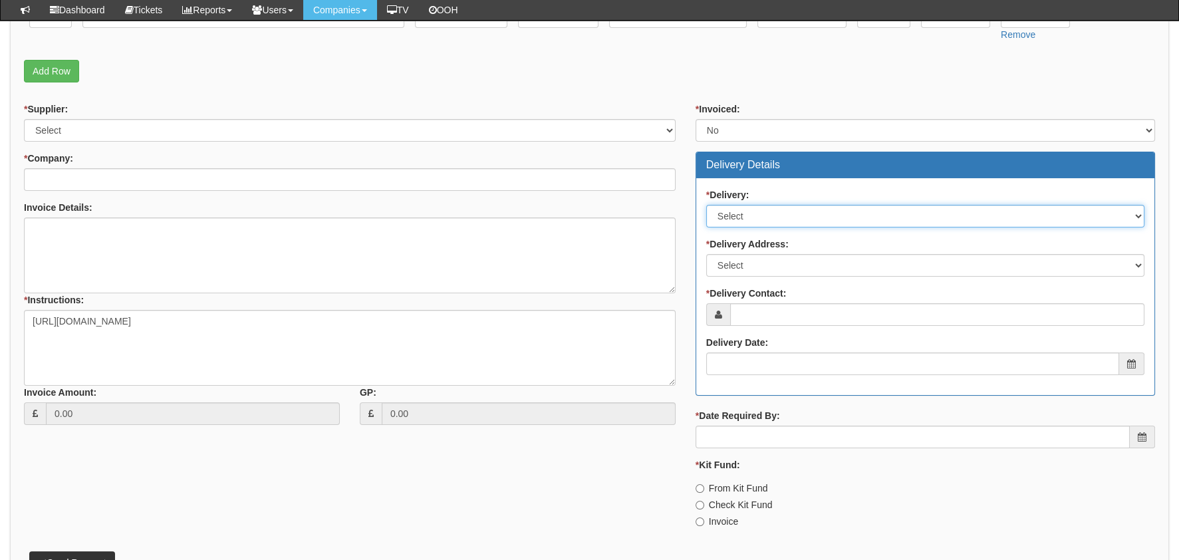
drag, startPoint x: 753, startPoint y: 217, endPoint x: 753, endPoint y: 225, distance: 8.0
click at [753, 217] on select "Select No Not Applicable Yes" at bounding box center [925, 216] width 438 height 23
select select "1"
click at [706, 205] on select "Select No Not Applicable Yes" at bounding box center [925, 216] width 438 height 23
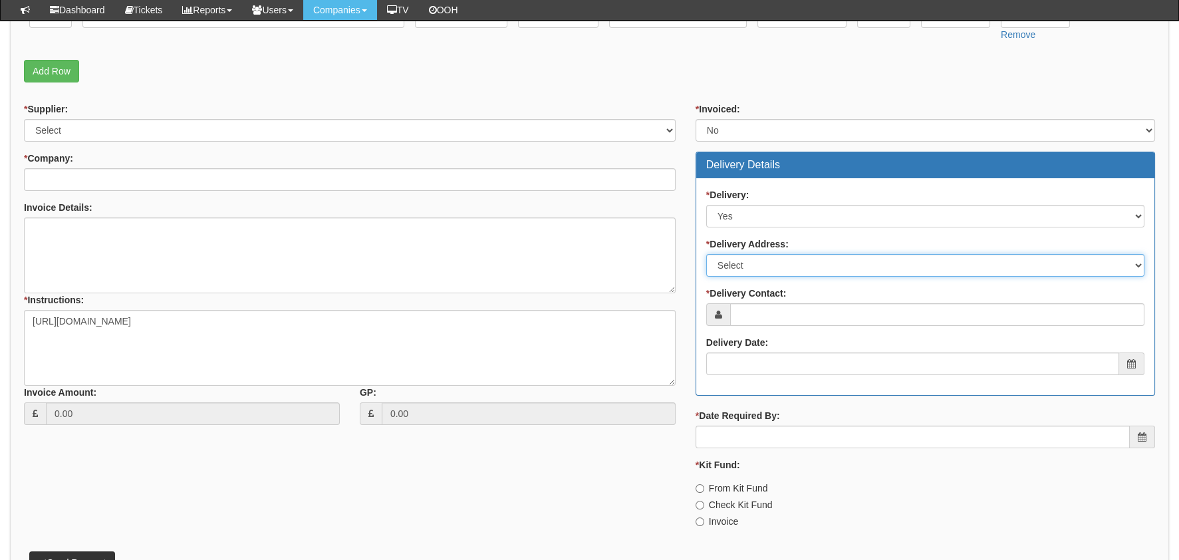
click at [768, 269] on select "Select Not Applicable Other" at bounding box center [925, 265] width 438 height 23
select select "other"
click at [706, 254] on select "Select Not Applicable Other" at bounding box center [925, 265] width 438 height 23
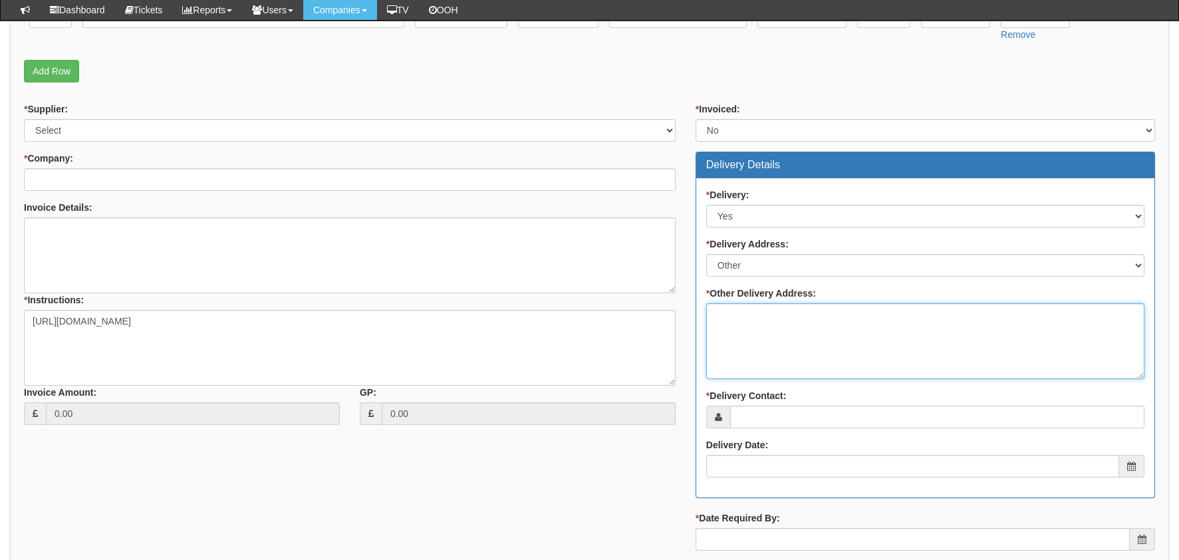
drag, startPoint x: 768, startPoint y: 336, endPoint x: 774, endPoint y: 344, distance: 9.0
click at [768, 336] on textarea "* Other Delivery Address:" at bounding box center [925, 341] width 438 height 76
paste textarea "[PERSON_NAME][GEOGRAPHIC_DATA] [GEOGRAPHIC_DATA] Hull, HU3 2PD"
drag, startPoint x: 743, startPoint y: 312, endPoint x: 713, endPoint y: 313, distance: 29.9
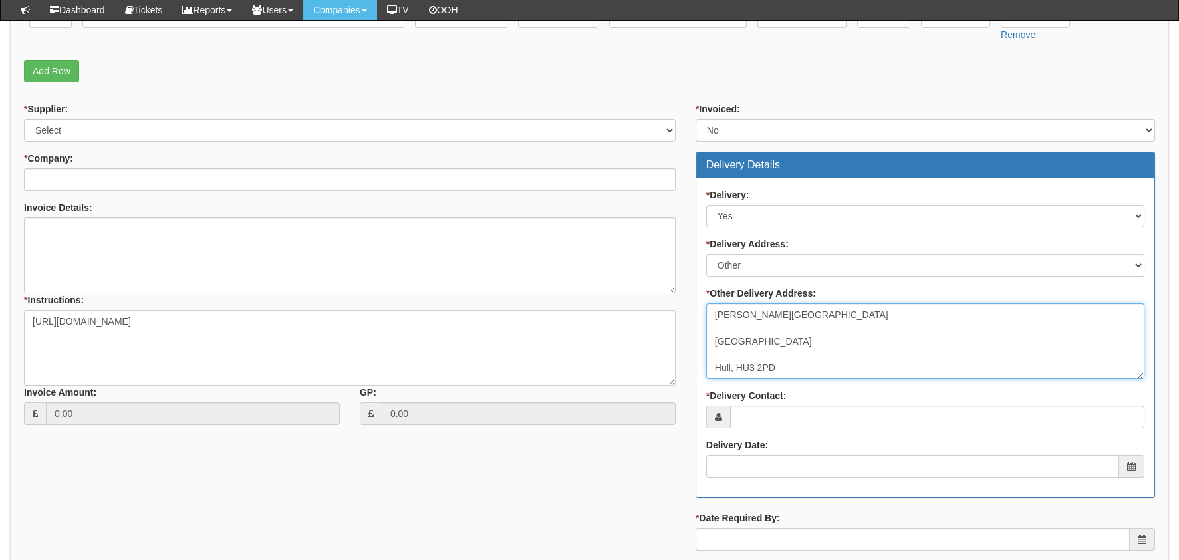
click at [713, 313] on textarea "[PERSON_NAME][GEOGRAPHIC_DATA] [GEOGRAPHIC_DATA] Hull, HU3 2PD" at bounding box center [925, 341] width 438 height 76
type textarea "[PERSON_NAME][GEOGRAPHIC_DATA] [GEOGRAPHIC_DATA] Hull, HU3 2PD"
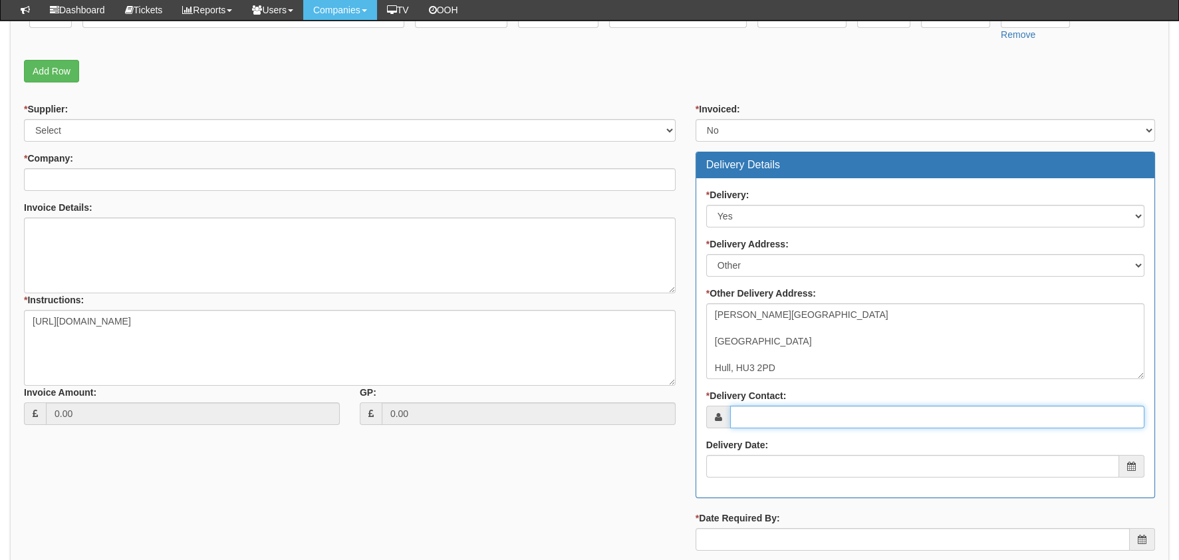
click at [943, 410] on input "* Delivery Contact:" at bounding box center [937, 417] width 414 height 23
paste input "[PERSON_NAME]"
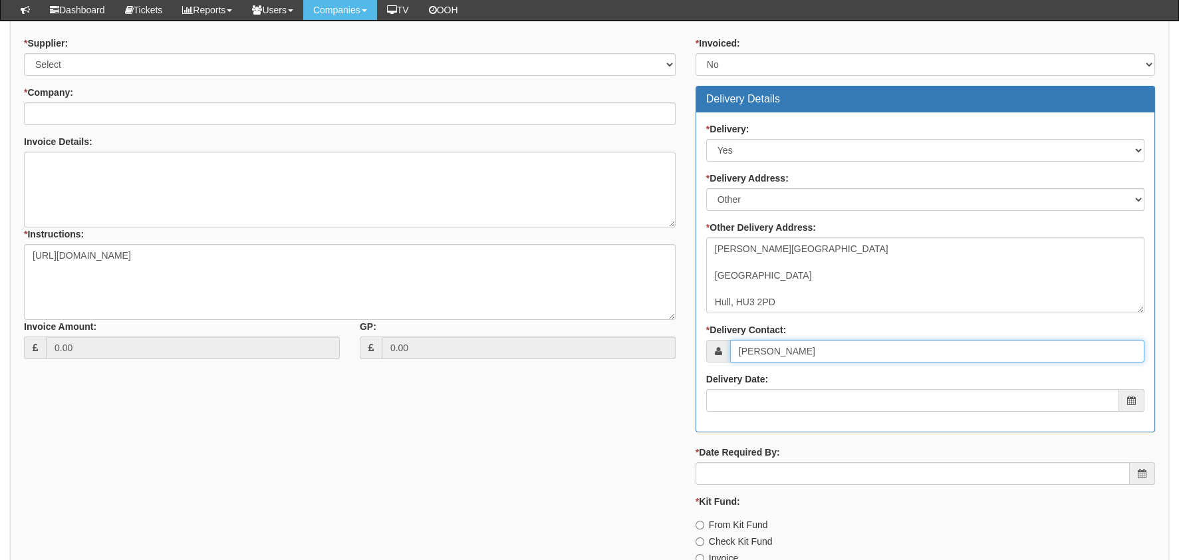
type input "[PERSON_NAME]"
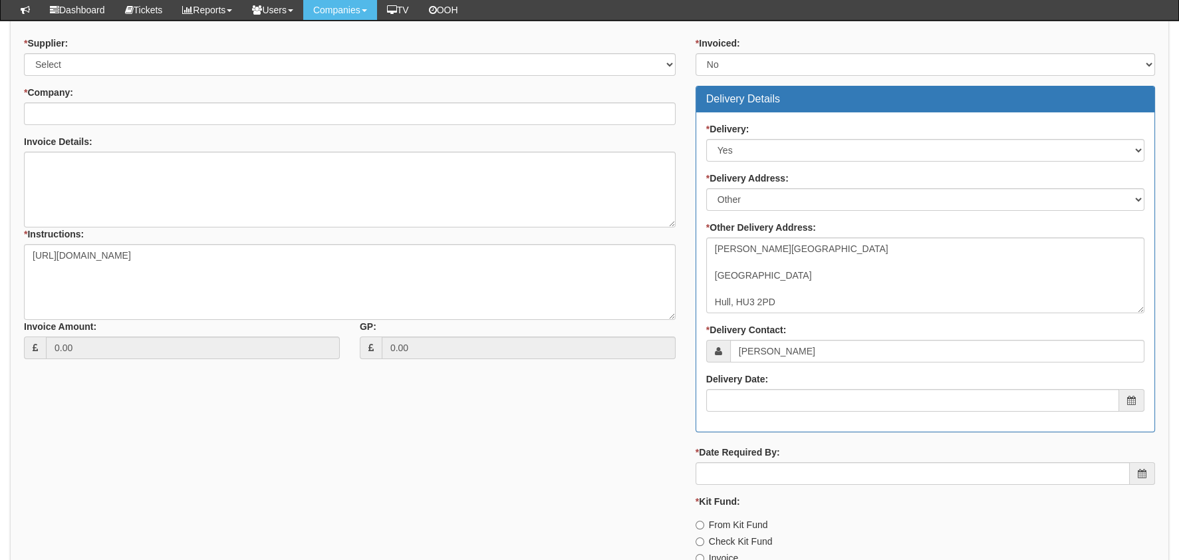
drag, startPoint x: 749, startPoint y: 496, endPoint x: 744, endPoint y: 485, distance: 12.5
click at [747, 495] on div "* Kit Fund: From Kit Fund Check Kit Fund Invoice" at bounding box center [924, 530] width 459 height 70
drag, startPoint x: 744, startPoint y: 483, endPoint x: 756, endPoint y: 465, distance: 21.0
click at [744, 482] on div "* Invoiced: Select Yes No N/A STB (part of order) Delivery Details * Delivery: …" at bounding box center [924, 306] width 479 height 538
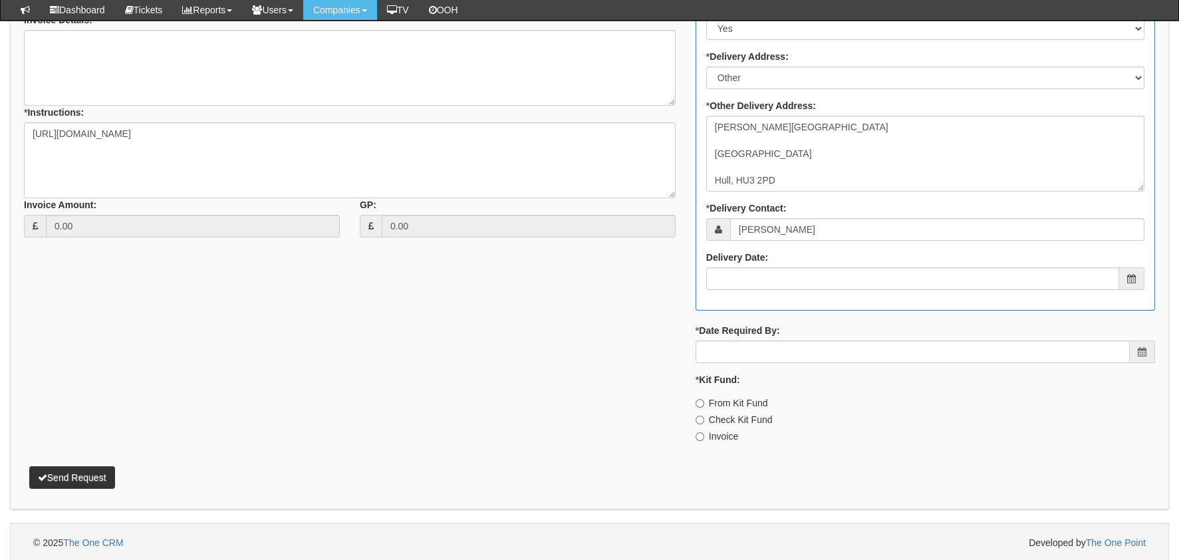
scroll to position [587, 0]
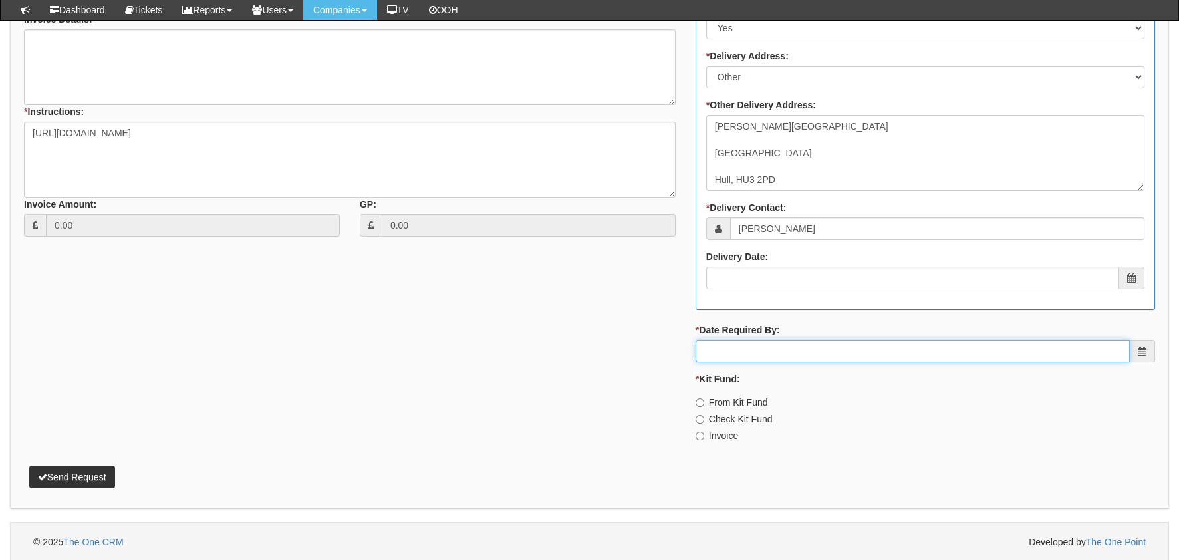
click at [747, 348] on input "* Date Required By:" at bounding box center [912, 351] width 434 height 23
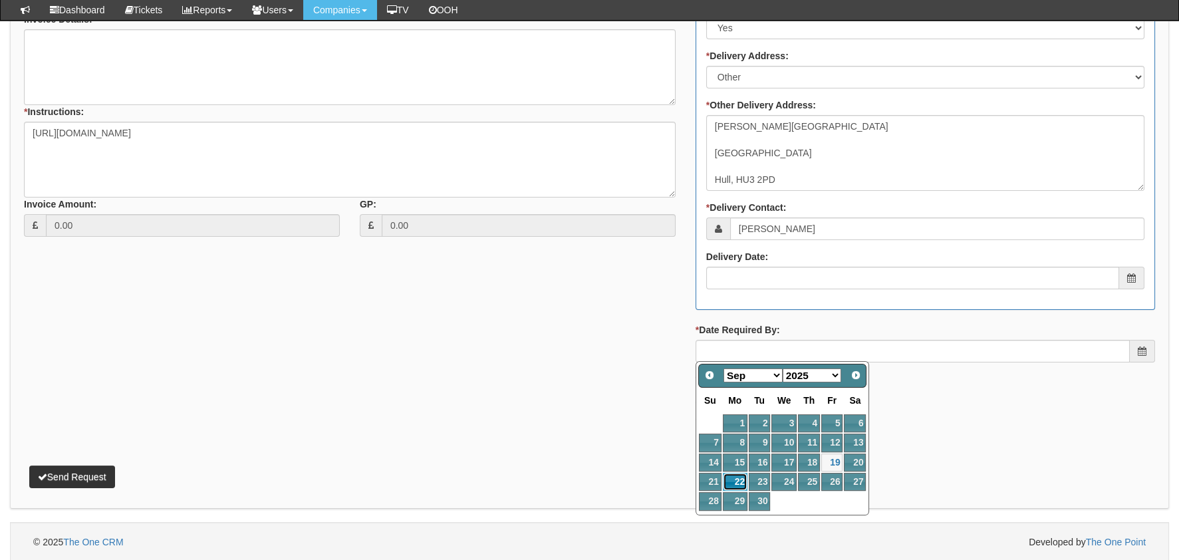
drag, startPoint x: 738, startPoint y: 482, endPoint x: 784, endPoint y: 481, distance: 45.9
click at [738, 482] on link "22" at bounding box center [735, 482] width 25 height 18
type input "2025-09-22"
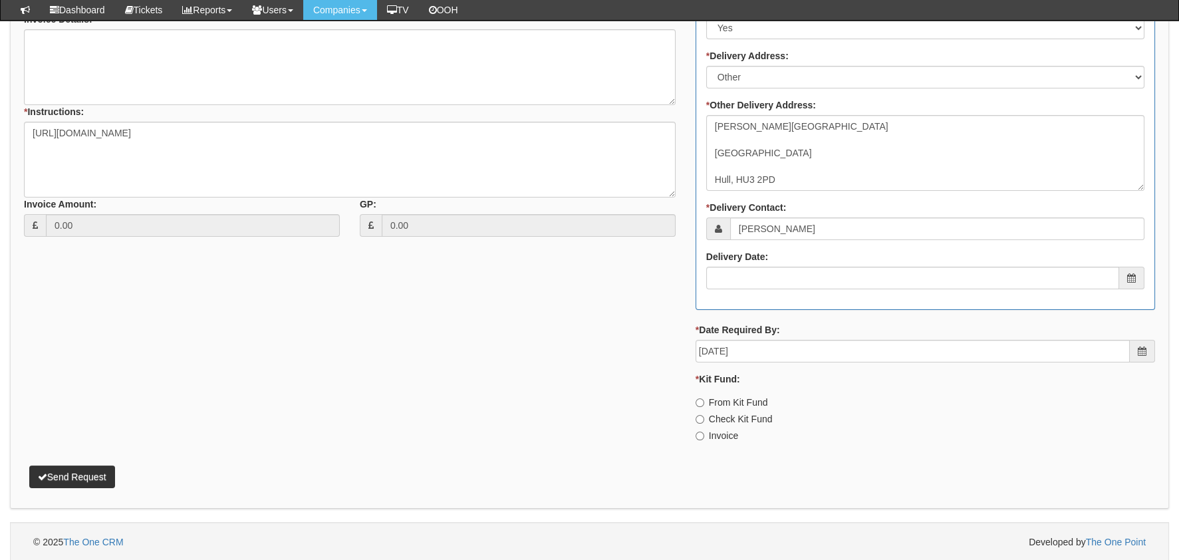
click at [719, 437] on label "Invoice" at bounding box center [716, 435] width 43 height 13
click at [704, 437] on input "Invoice" at bounding box center [699, 435] width 9 height 9
radio input "true"
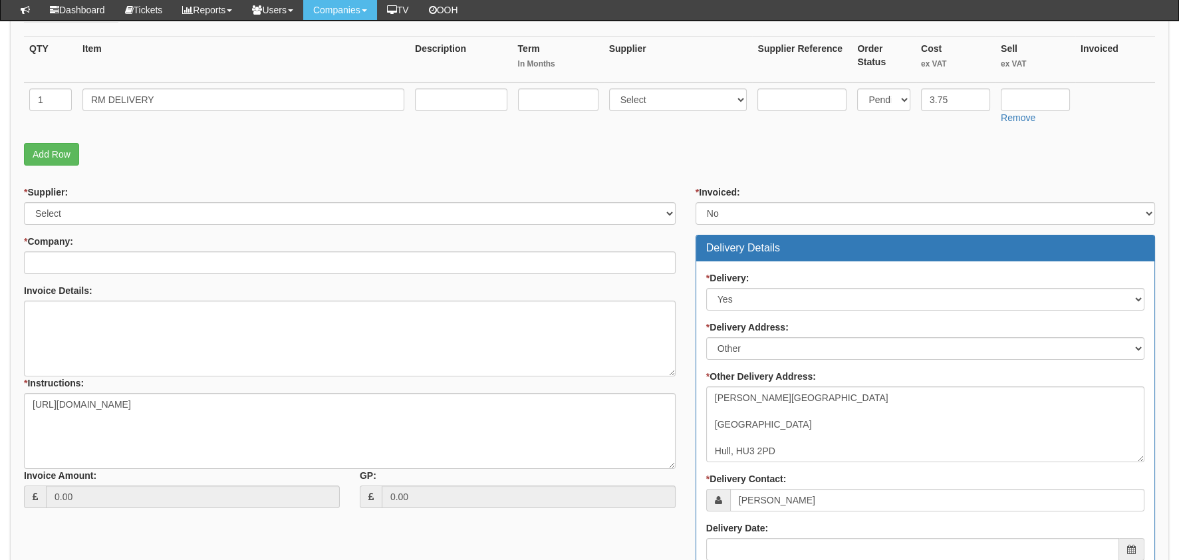
scroll to position [255, 0]
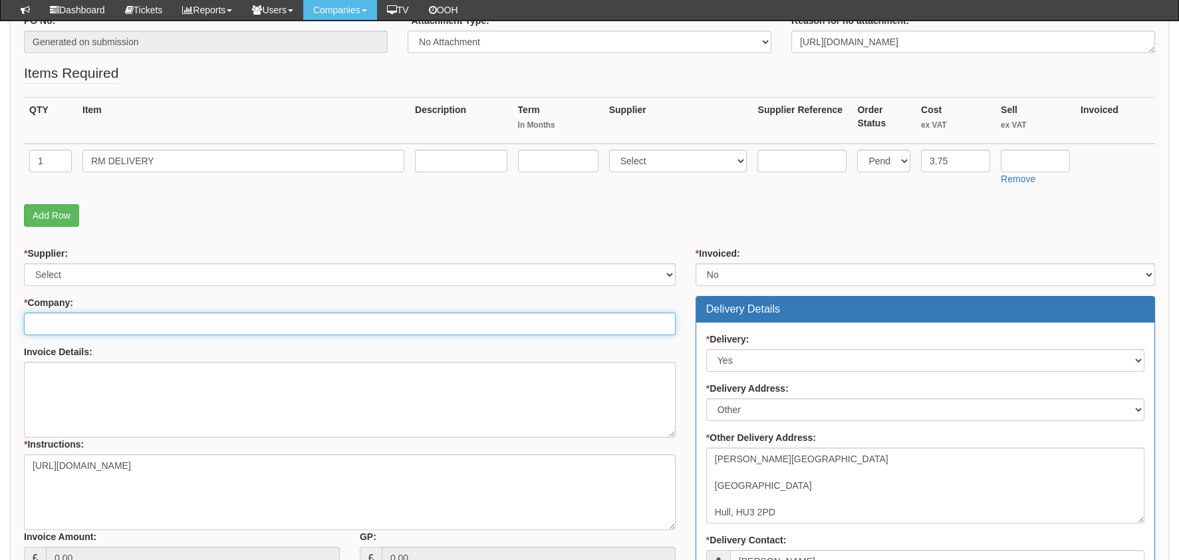
click at [66, 318] on input "* Company:" at bounding box center [349, 323] width 651 height 23
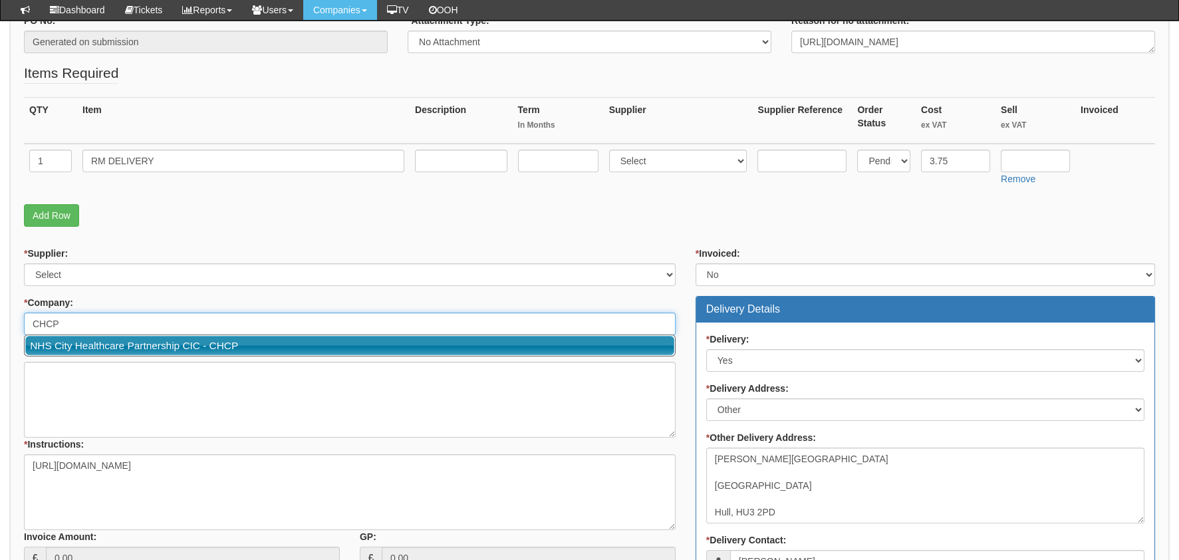
click at [97, 344] on link "NHS City Healthcare Partnership CIC - CHCP" at bounding box center [349, 345] width 649 height 19
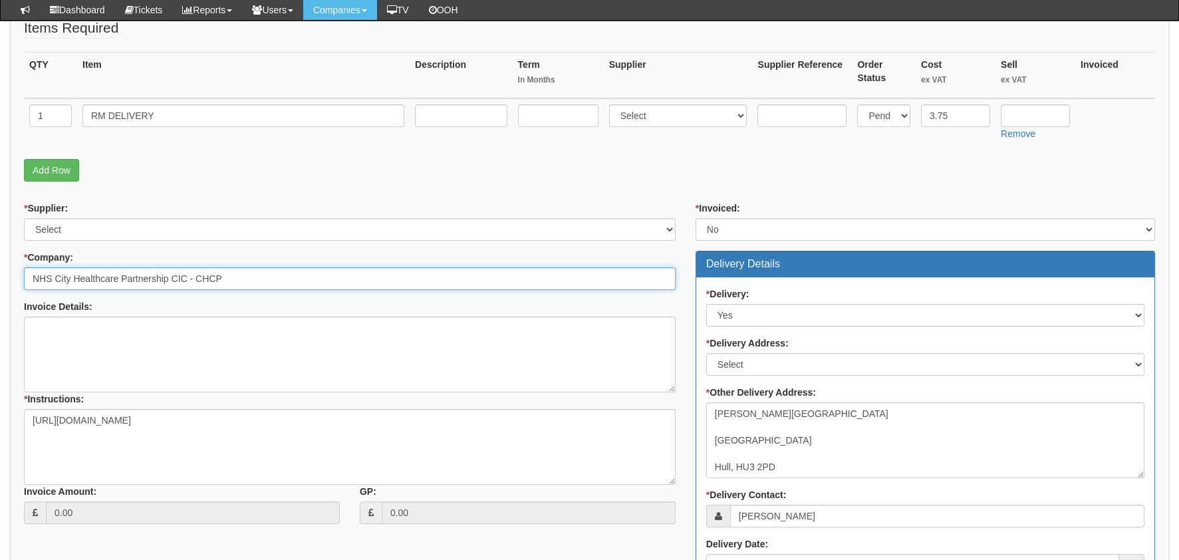
scroll to position [321, 0]
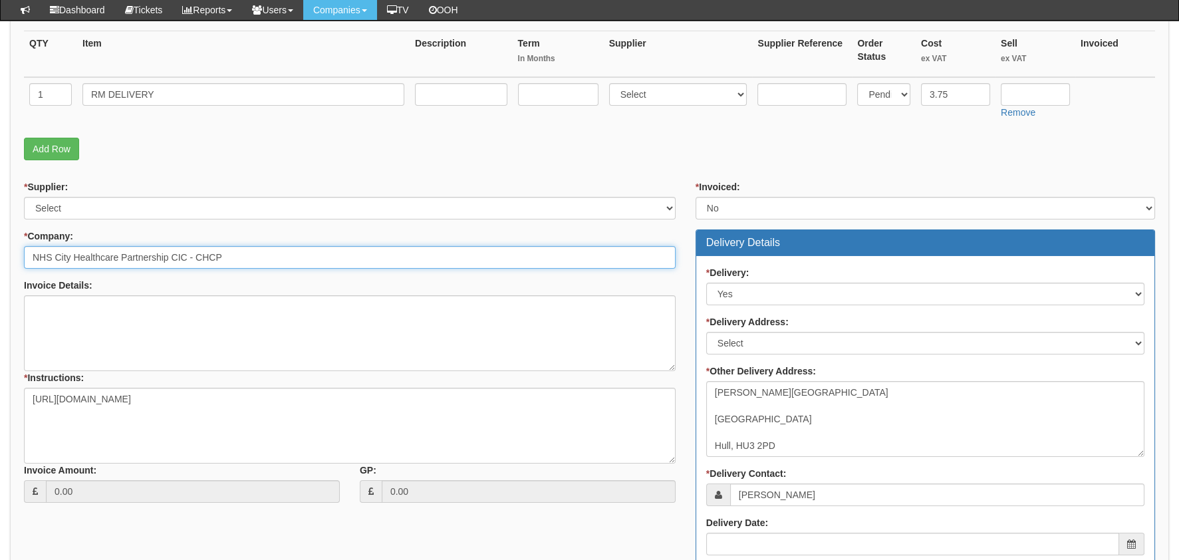
type input "NHS City Healthcare Partnership CIC - CHCP"
click at [775, 329] on div "* Delivery Address: Select Not Applicable Main Address - HU3 4AE Other" at bounding box center [925, 334] width 438 height 39
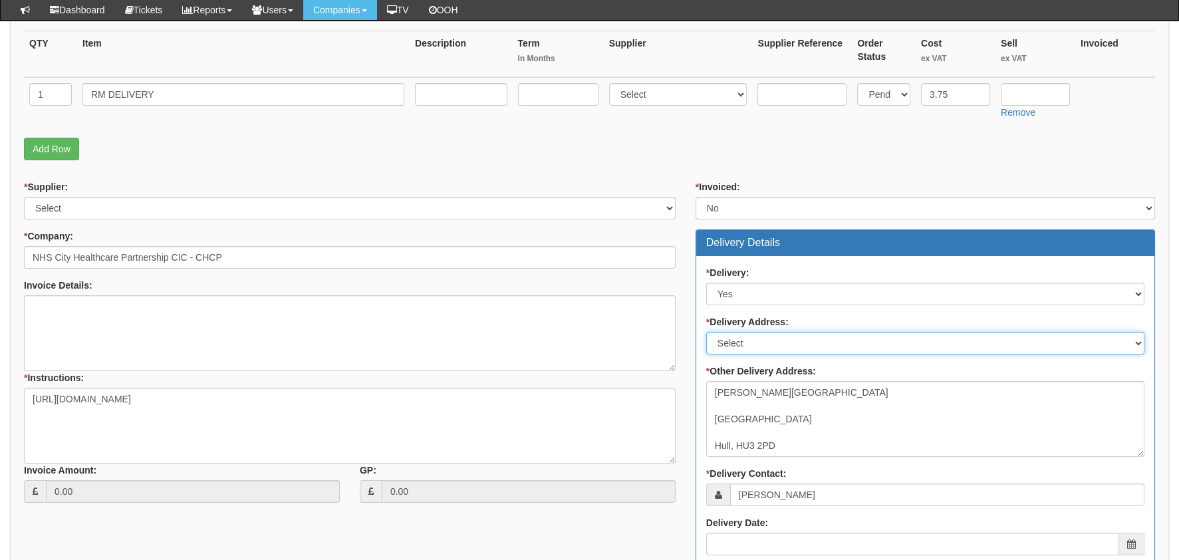
click at [774, 344] on select "Select Not Applicable Main Address - HU3 4AE Other" at bounding box center [925, 343] width 438 height 23
click at [761, 340] on select "Select Not Applicable Main Address - HU3 4AE Other" at bounding box center [925, 343] width 438 height 23
select select "other"
click at [706, 332] on select "Select Not Applicable Main Address - HU3 4AE Other" at bounding box center [925, 343] width 438 height 23
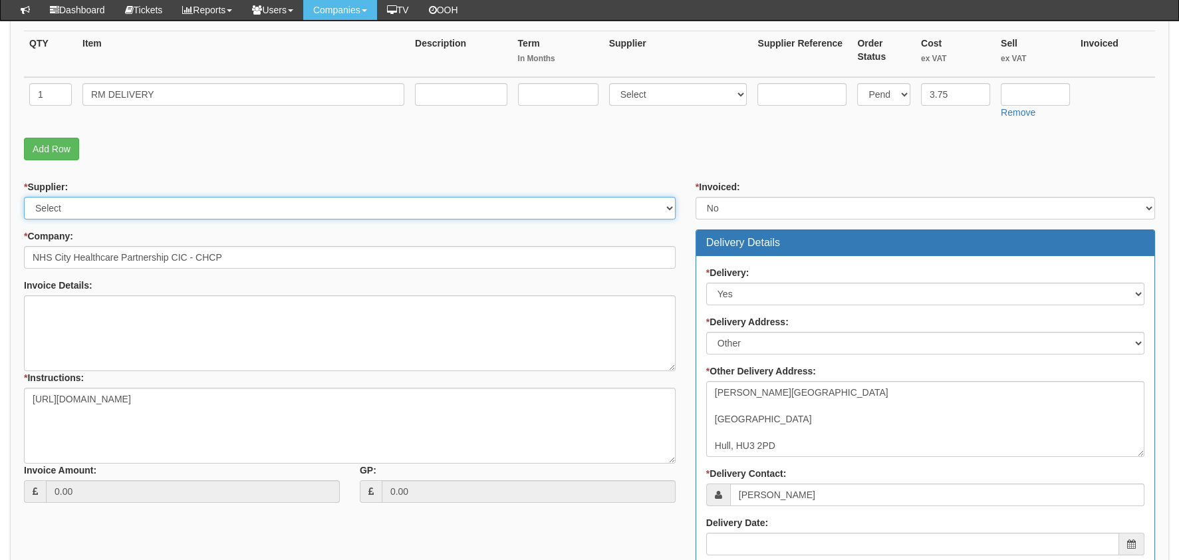
click at [75, 205] on select "Select 123 REG.co.uk 1Password 3 4Gon AA Jones Electric Ltd Abzorb Access Group…" at bounding box center [349, 208] width 651 height 23
select select "124"
click at [24, 197] on select "Select 123 REG.co.uk 1Password 3 4Gon AA Jones Electric Ltd Abzorb Access Group…" at bounding box center [349, 208] width 651 height 23
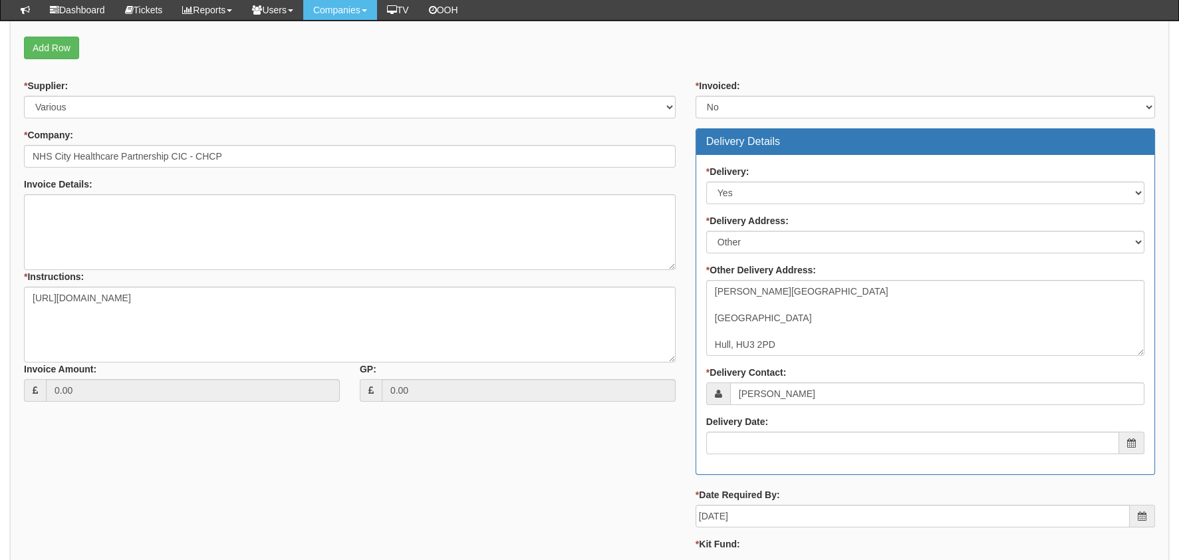
scroll to position [587, 0]
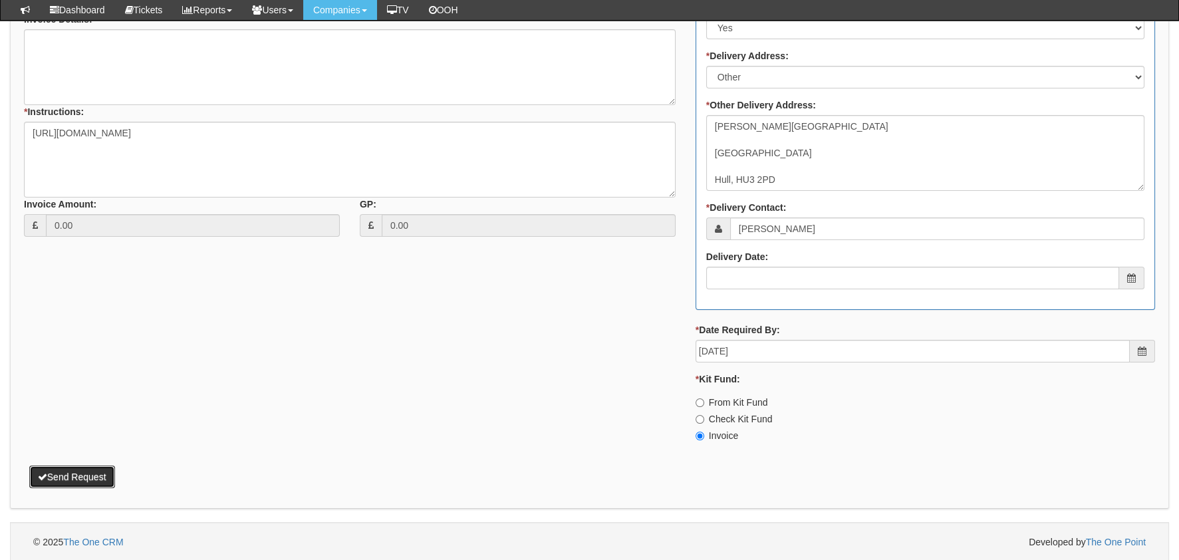
click at [71, 467] on button "Send Request" at bounding box center [72, 476] width 86 height 23
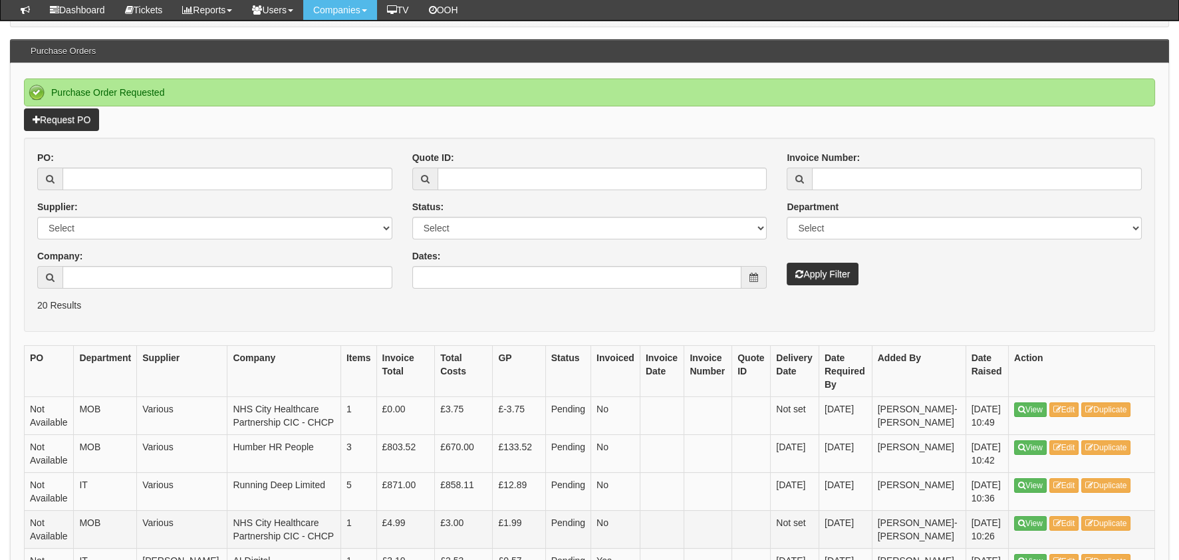
scroll to position [265, 0]
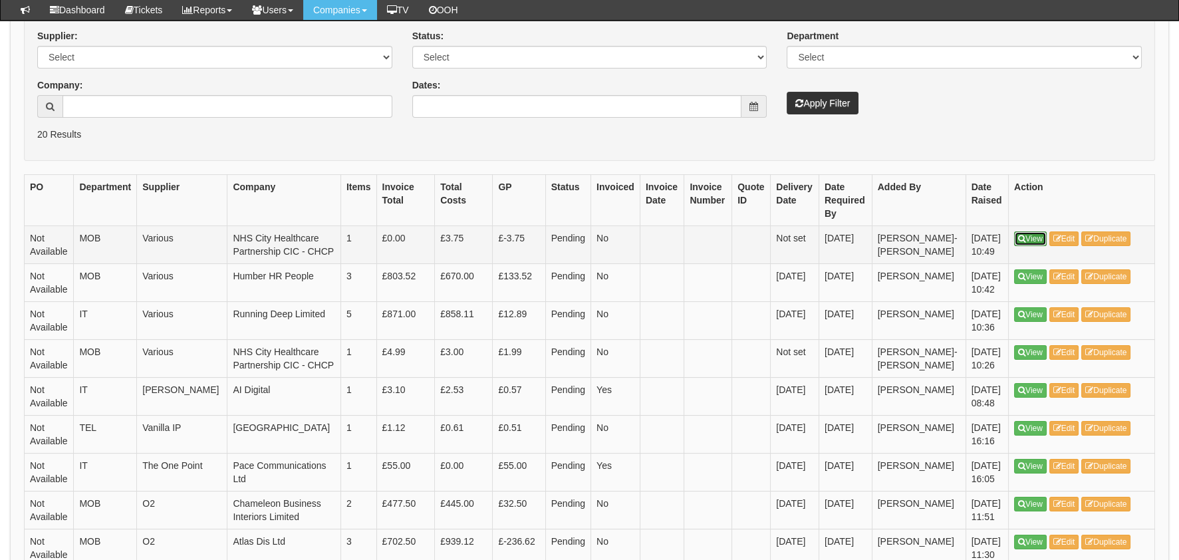
click at [1026, 239] on link "View" at bounding box center [1030, 238] width 33 height 15
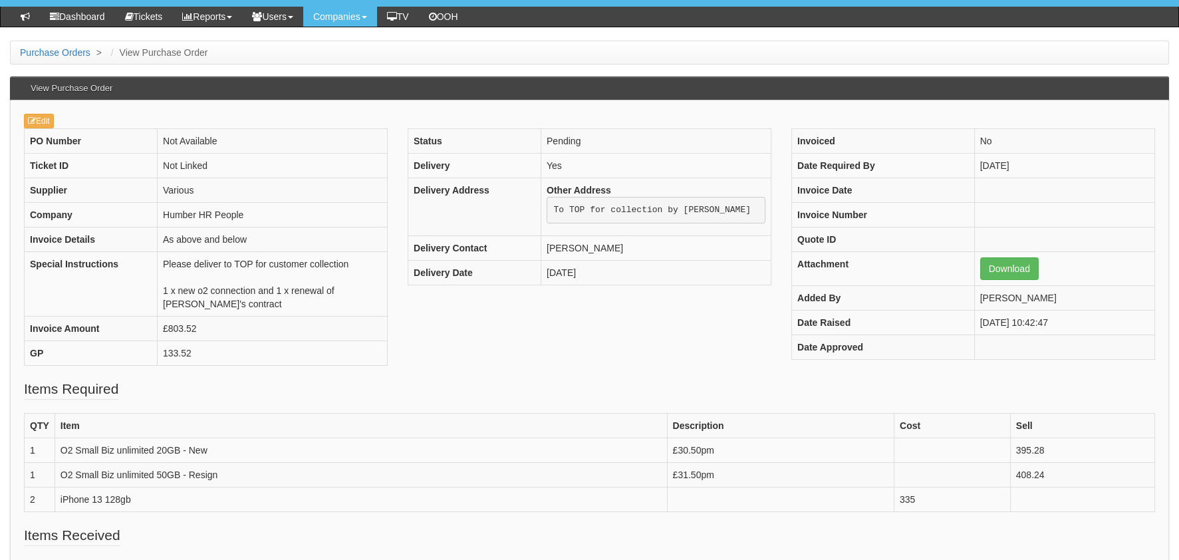
scroll to position [132, 0]
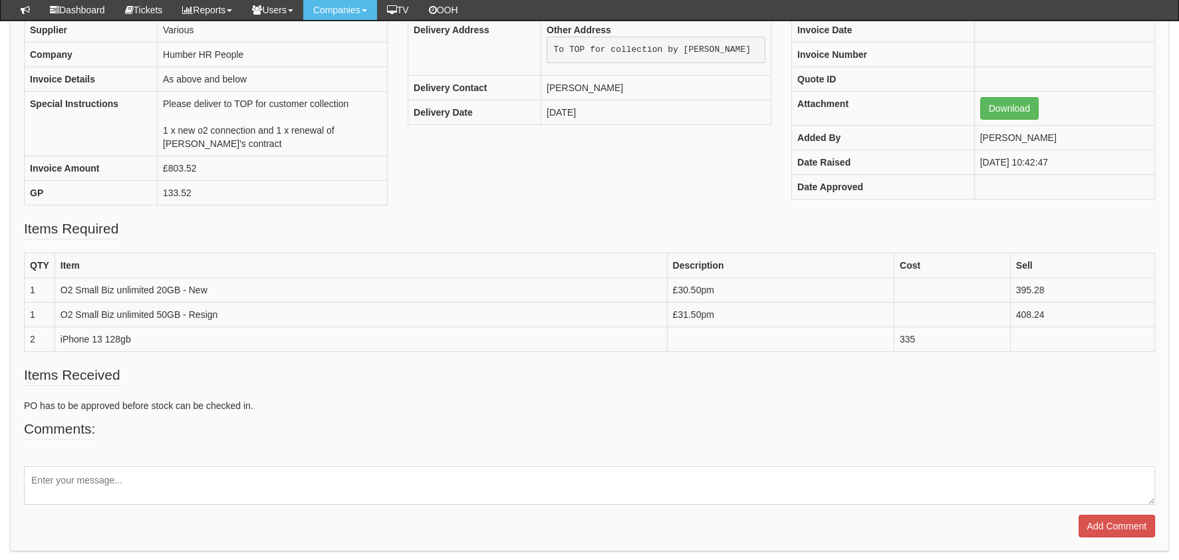
scroll to position [193, 0]
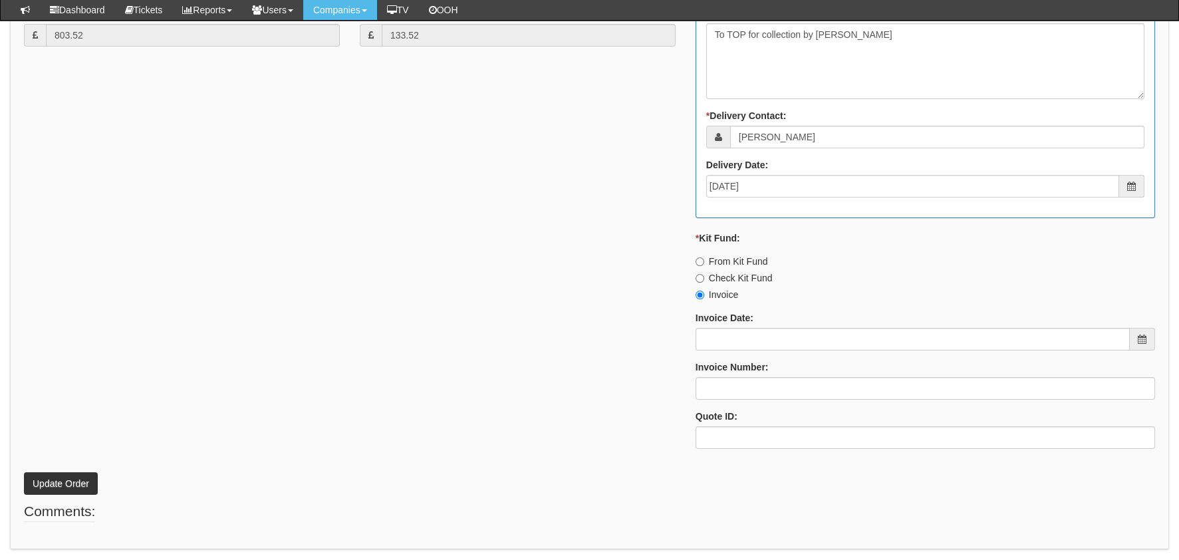
scroll to position [798, 0]
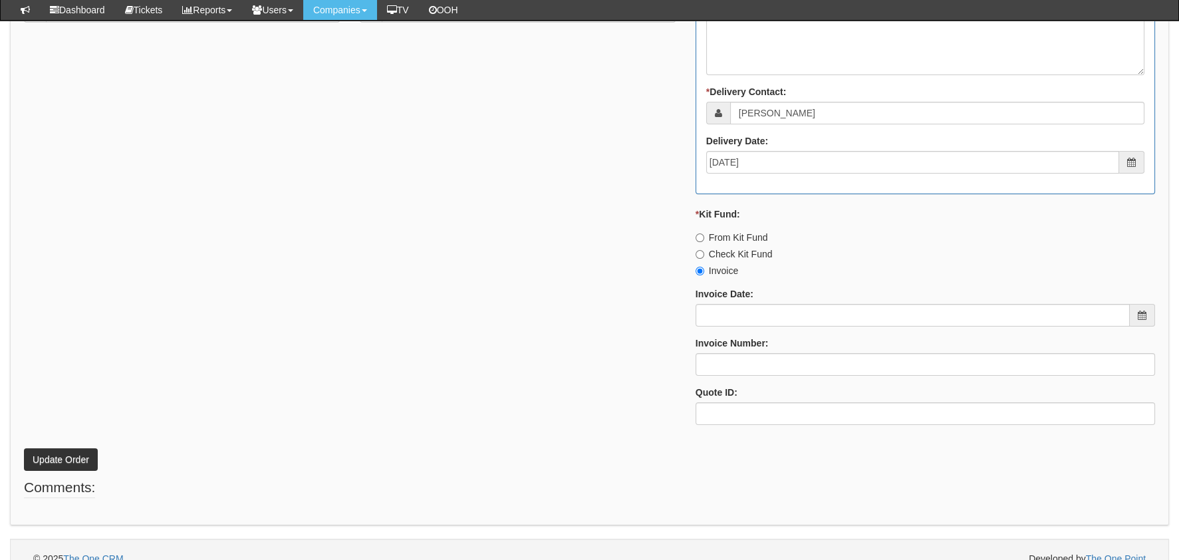
drag, startPoint x: 747, startPoint y: 235, endPoint x: 733, endPoint y: 263, distance: 31.8
click at [747, 235] on label "From Kit Fund" at bounding box center [731, 237] width 72 height 13
click at [704, 235] on input "From Kit Fund" at bounding box center [699, 237] width 9 height 9
radio input "true"
click at [70, 456] on button "Update Order" at bounding box center [61, 459] width 74 height 23
